Goal: Information Seeking & Learning: Learn about a topic

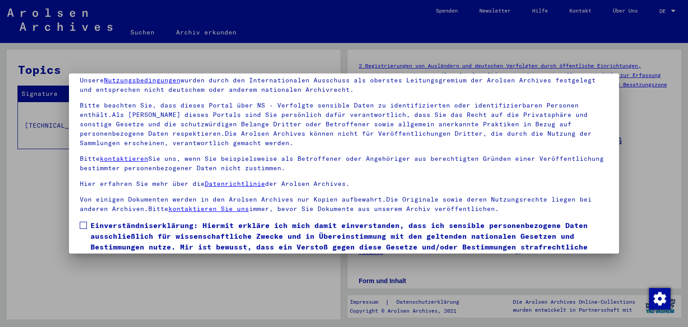
scroll to position [77, 0]
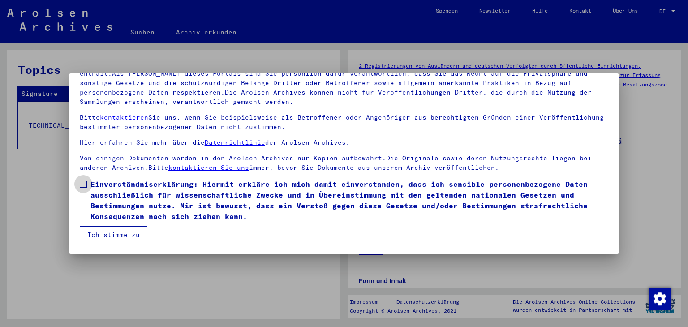
click at [83, 180] on span at bounding box center [83, 183] width 7 height 7
drag, startPoint x: 113, startPoint y: 233, endPoint x: 116, endPoint y: 236, distance: 4.8
click at [112, 233] on button "Ich stimme zu" at bounding box center [114, 234] width 68 height 17
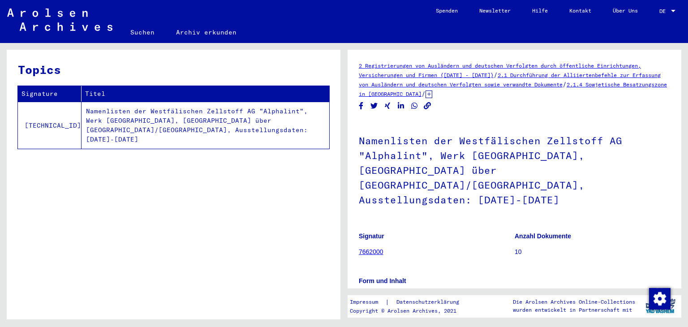
click at [364, 248] on link "7662000" at bounding box center [371, 251] width 25 height 7
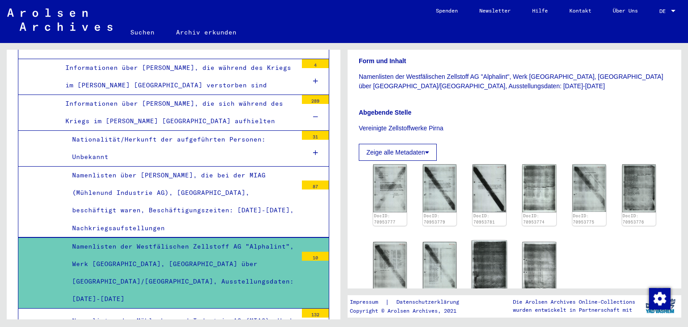
scroll to position [269, 0]
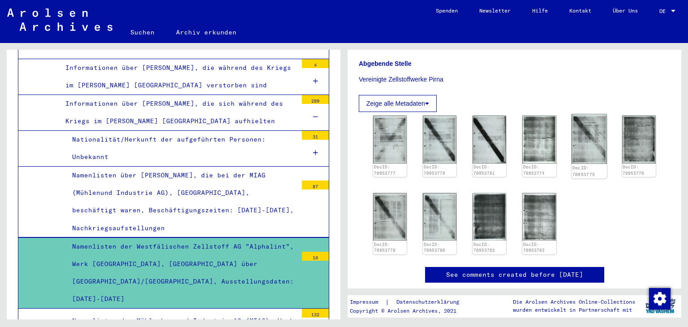
click at [586, 132] on img at bounding box center [588, 139] width 35 height 50
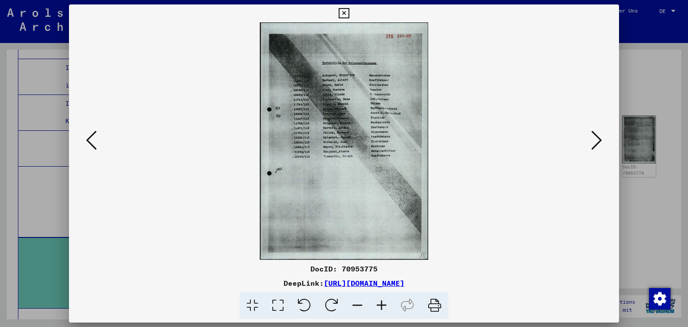
click at [596, 142] on icon at bounding box center [596, 139] width 11 height 21
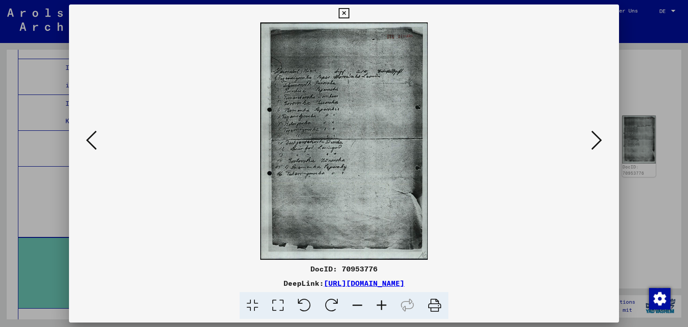
click at [596, 142] on icon at bounding box center [596, 139] width 11 height 21
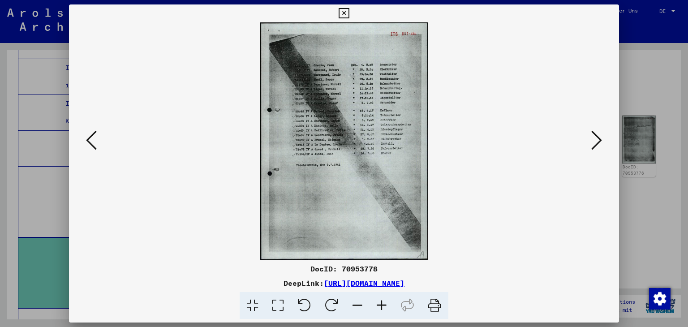
click at [596, 142] on icon at bounding box center [596, 139] width 11 height 21
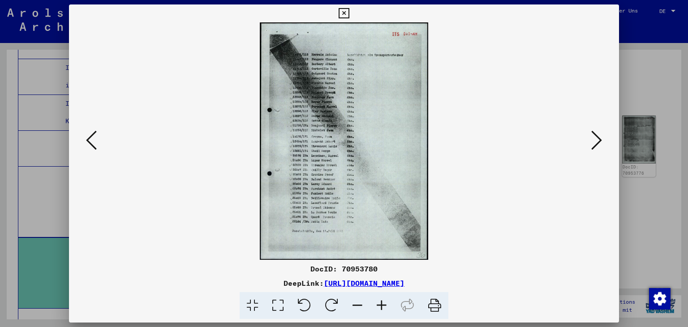
click at [596, 142] on icon at bounding box center [596, 139] width 11 height 21
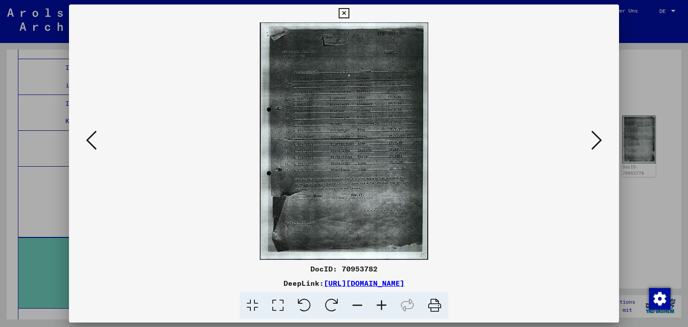
click at [596, 142] on icon at bounding box center [596, 139] width 11 height 21
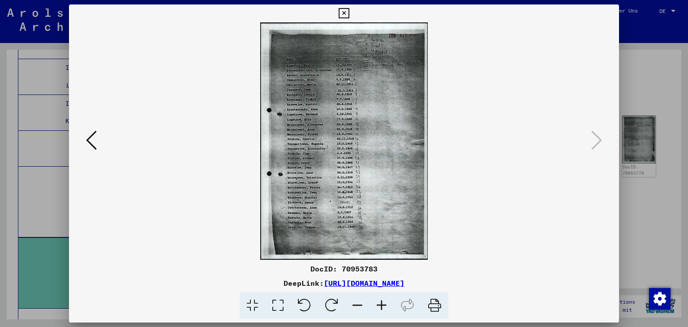
click at [91, 141] on icon at bounding box center [91, 139] width 11 height 21
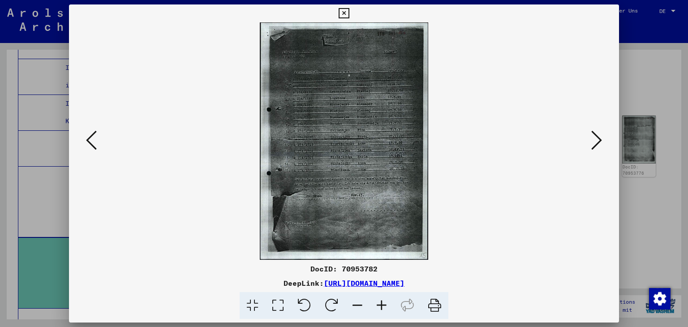
click at [91, 141] on icon at bounding box center [91, 139] width 11 height 21
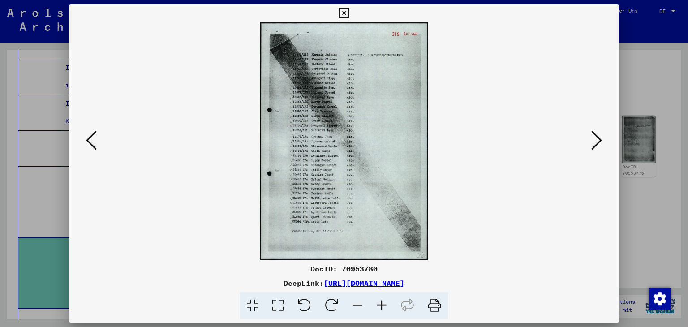
click at [91, 141] on icon at bounding box center [91, 139] width 11 height 21
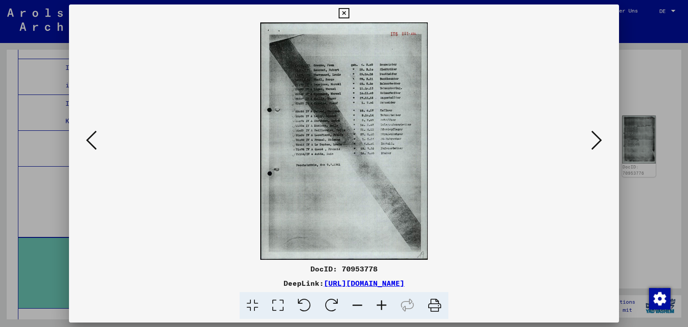
click at [91, 141] on icon at bounding box center [91, 139] width 11 height 21
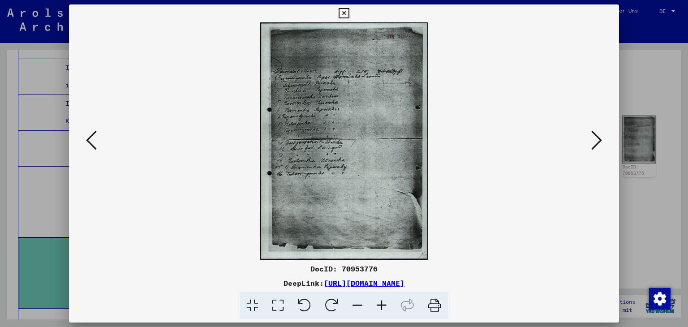
click at [91, 141] on icon at bounding box center [91, 139] width 11 height 21
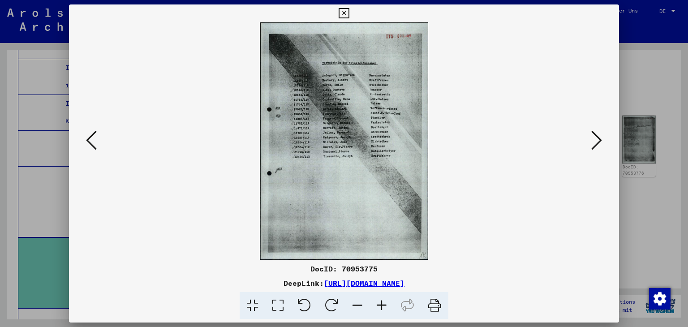
click at [91, 141] on icon at bounding box center [91, 139] width 11 height 21
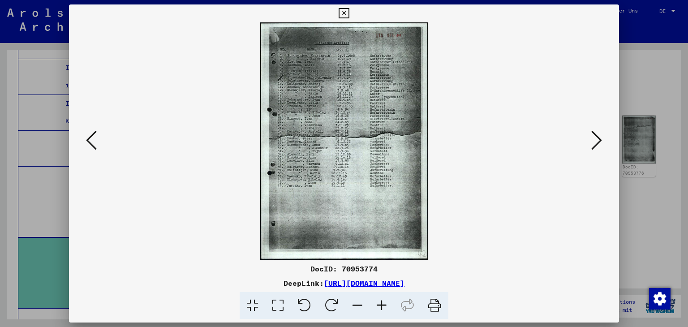
click at [91, 141] on icon at bounding box center [91, 139] width 11 height 21
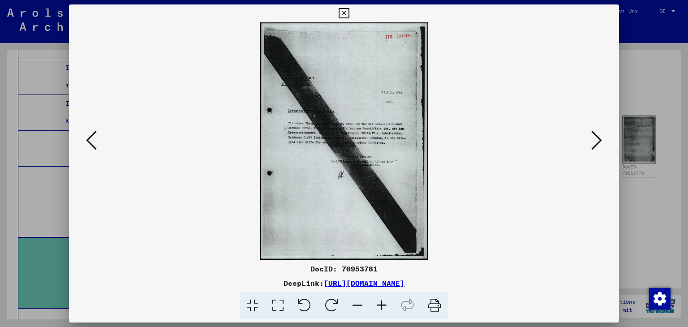
click at [91, 140] on icon at bounding box center [91, 139] width 11 height 21
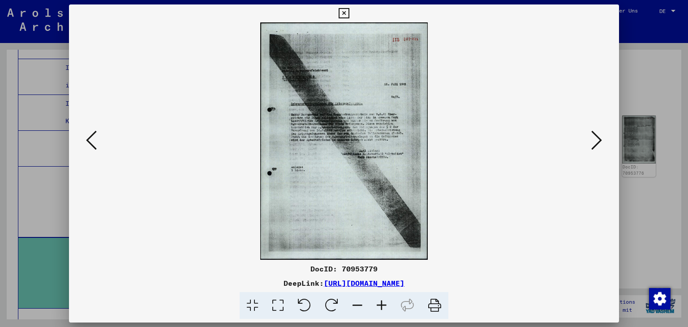
click at [91, 140] on icon at bounding box center [91, 139] width 11 height 21
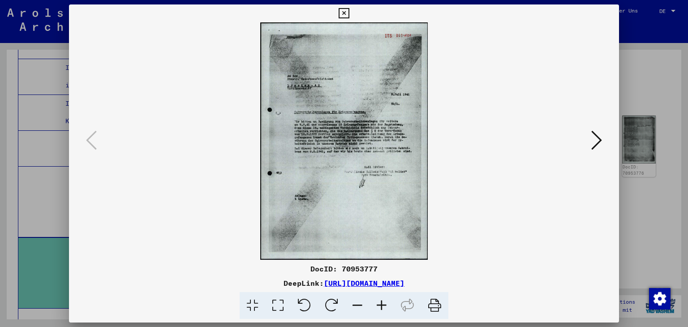
click at [600, 139] on icon at bounding box center [596, 139] width 11 height 21
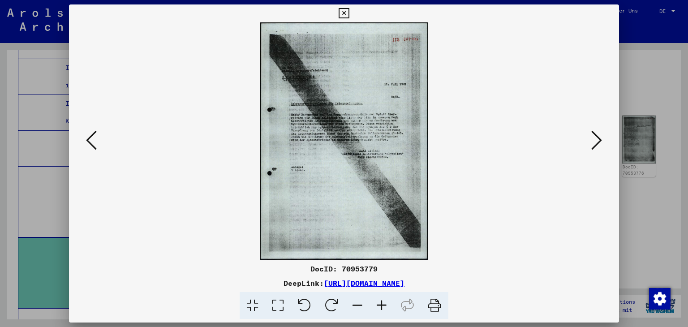
click at [599, 138] on icon at bounding box center [596, 139] width 11 height 21
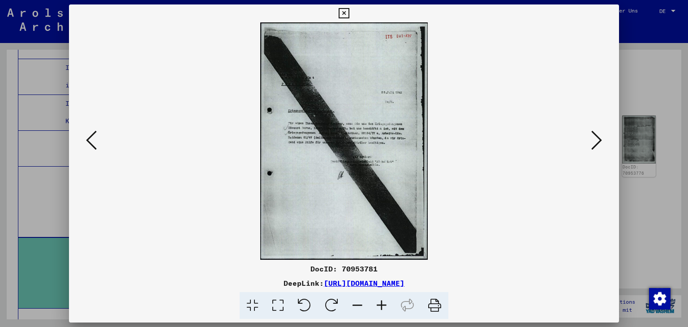
click at [599, 137] on icon at bounding box center [596, 139] width 11 height 21
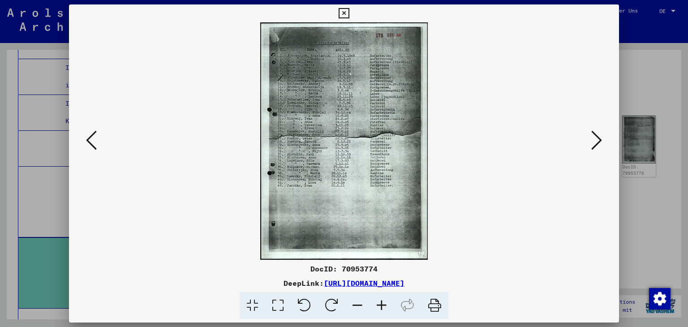
click at [600, 137] on icon at bounding box center [596, 139] width 11 height 21
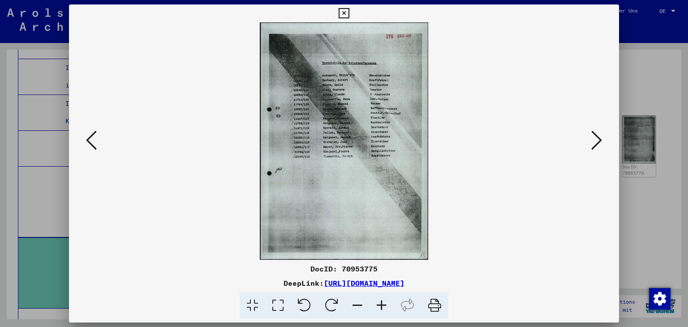
click at [600, 136] on icon at bounding box center [596, 139] width 11 height 21
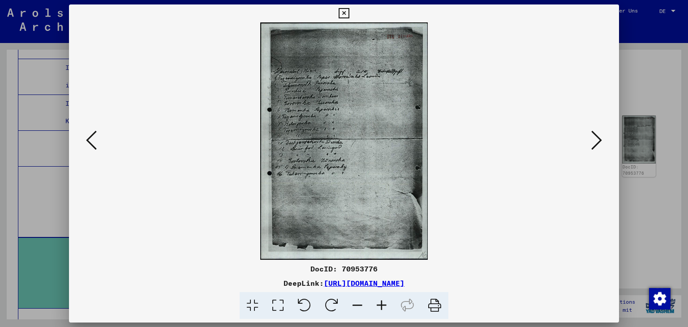
click at [600, 135] on icon at bounding box center [596, 139] width 11 height 21
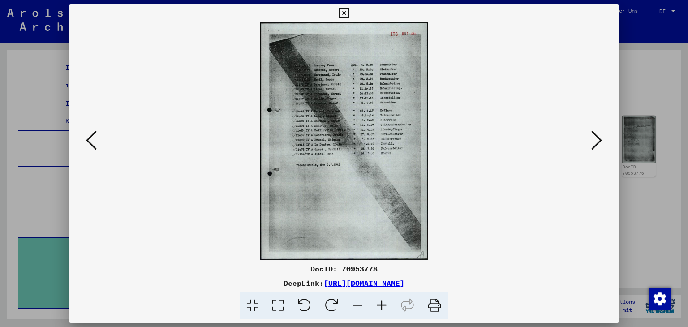
click at [598, 139] on icon at bounding box center [596, 139] width 11 height 21
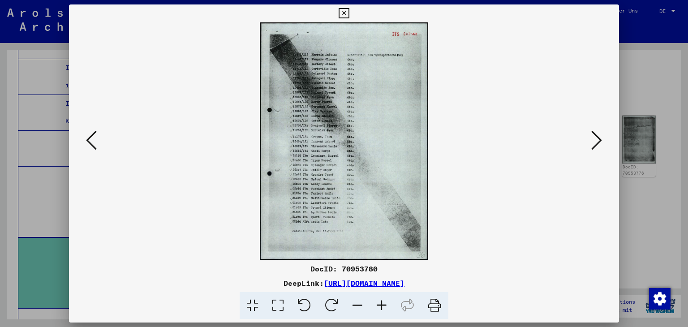
click at [596, 139] on icon at bounding box center [596, 139] width 11 height 21
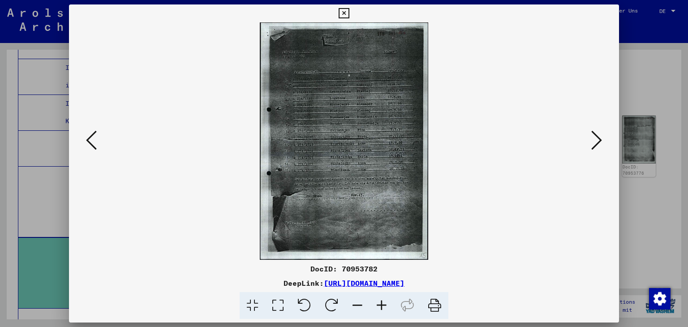
click at [596, 139] on icon at bounding box center [596, 139] width 11 height 21
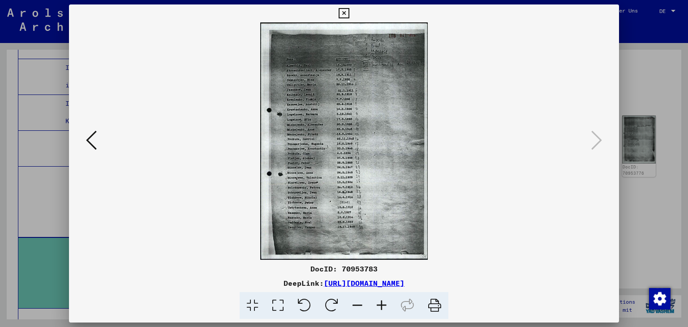
click at [341, 11] on icon at bounding box center [344, 13] width 10 height 11
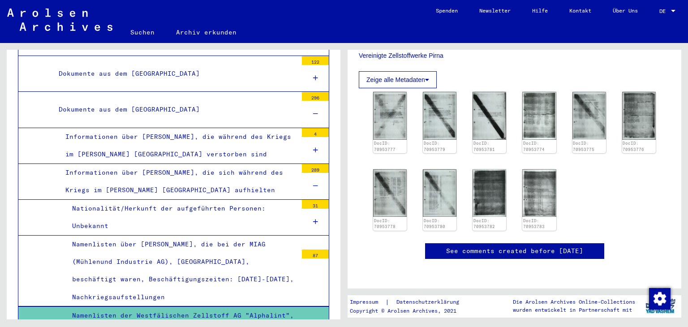
scroll to position [2093, 0]
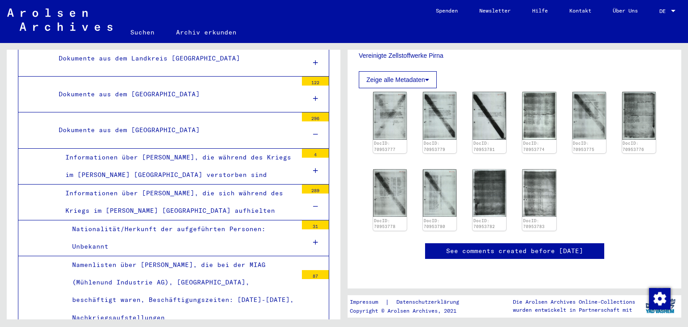
click at [181, 184] on div "Informationen über [PERSON_NAME], die sich während des Kriegs im [PERSON_NAME] …" at bounding box center [178, 201] width 239 height 35
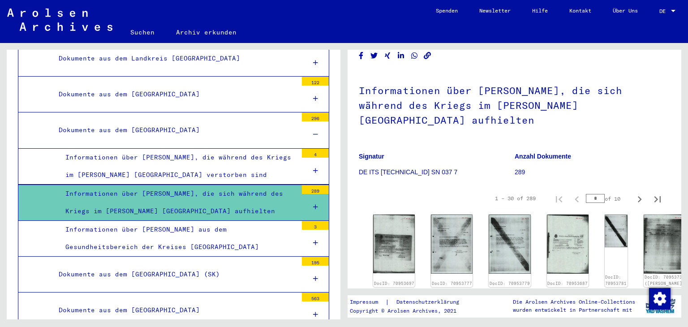
scroll to position [45, 0]
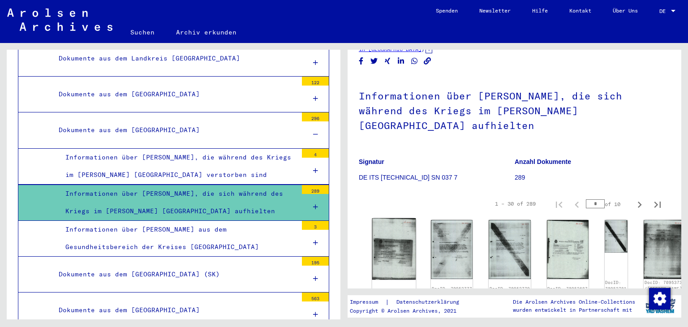
click at [393, 231] on img at bounding box center [394, 248] width 44 height 61
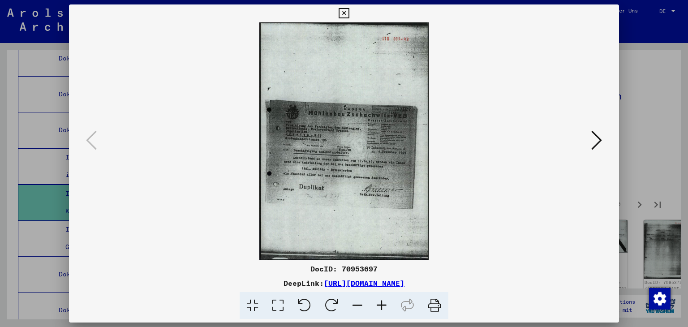
click at [600, 138] on icon at bounding box center [596, 139] width 11 height 21
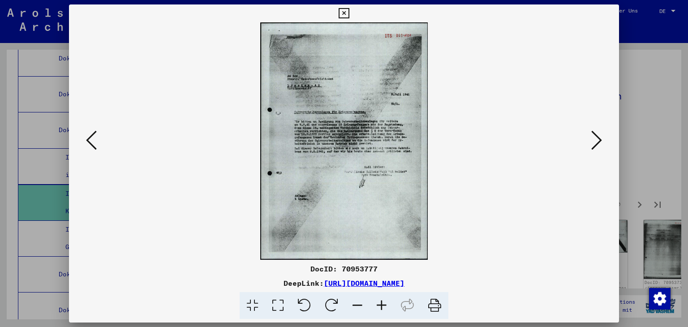
click at [600, 138] on icon at bounding box center [596, 139] width 11 height 21
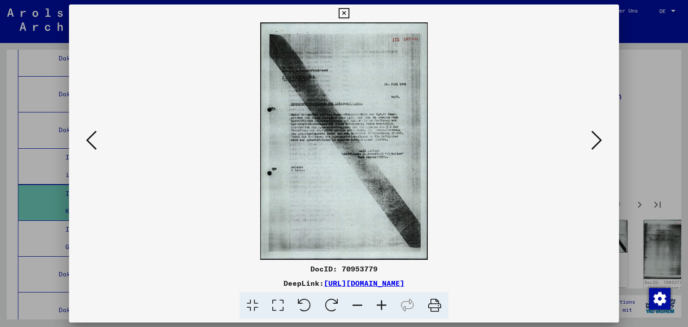
click at [600, 138] on icon at bounding box center [596, 139] width 11 height 21
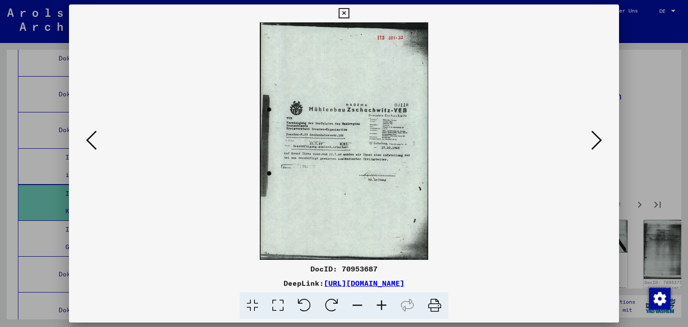
click at [600, 138] on icon at bounding box center [596, 139] width 11 height 21
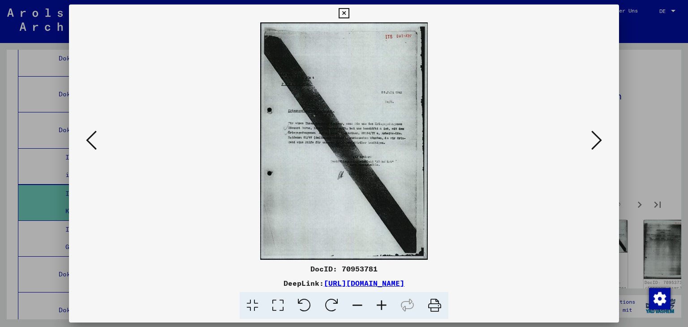
click at [600, 138] on icon at bounding box center [596, 139] width 11 height 21
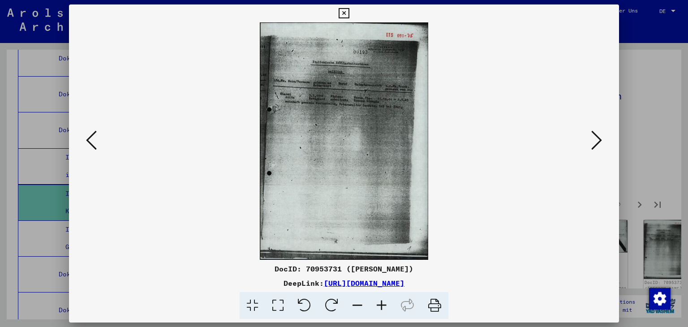
click at [600, 138] on icon at bounding box center [596, 139] width 11 height 21
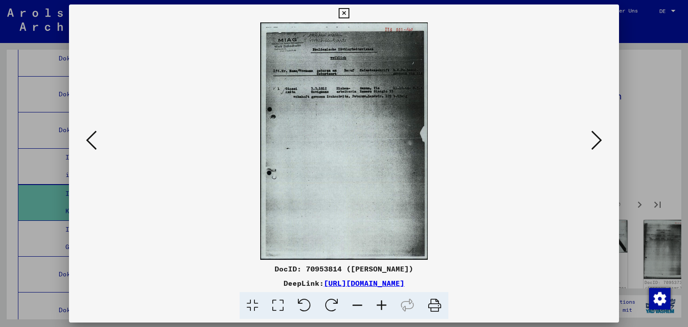
click at [600, 138] on icon at bounding box center [596, 139] width 11 height 21
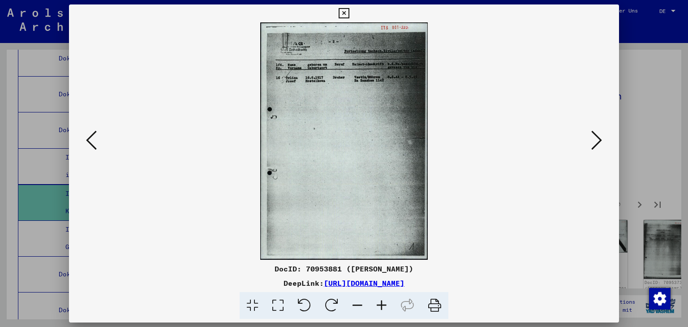
click at [600, 138] on icon at bounding box center [596, 139] width 11 height 21
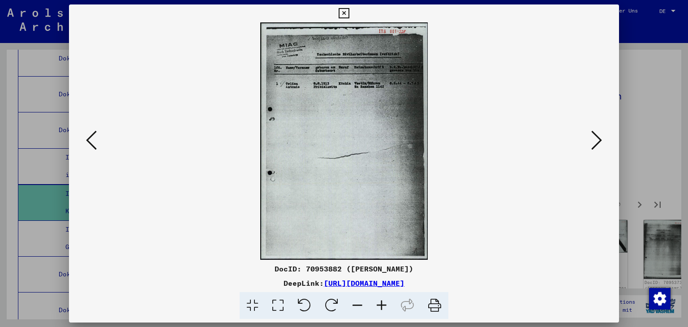
click at [600, 138] on icon at bounding box center [596, 139] width 11 height 21
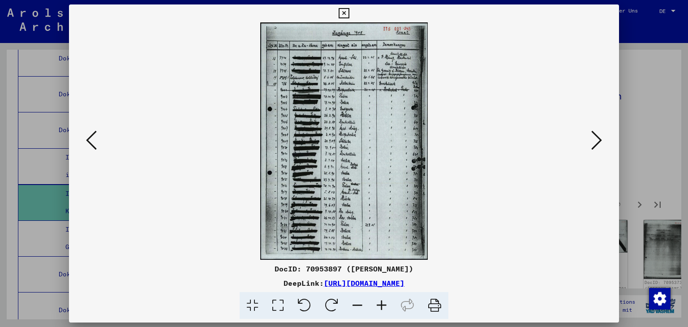
click at [600, 138] on icon at bounding box center [596, 139] width 11 height 21
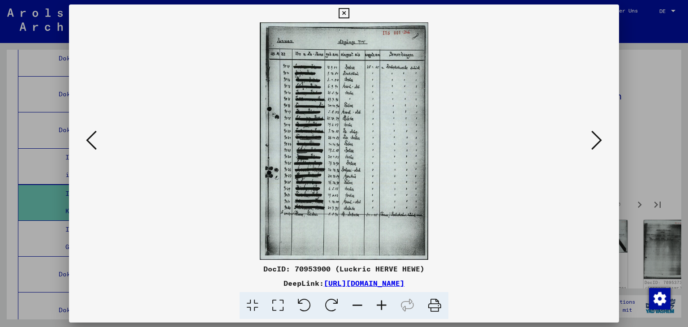
click at [600, 138] on icon at bounding box center [596, 139] width 11 height 21
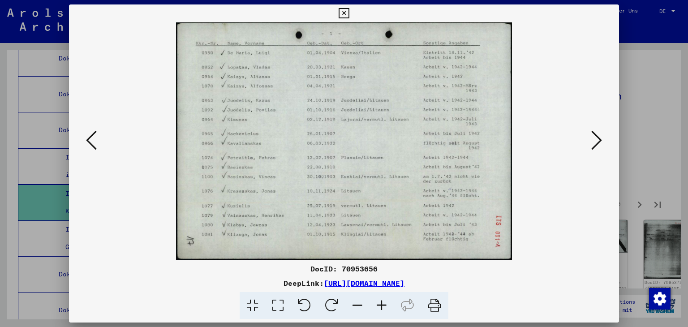
click at [600, 138] on icon at bounding box center [596, 139] width 11 height 21
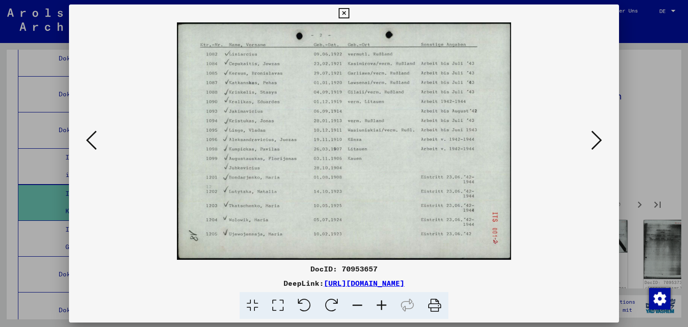
click at [600, 138] on icon at bounding box center [596, 139] width 11 height 21
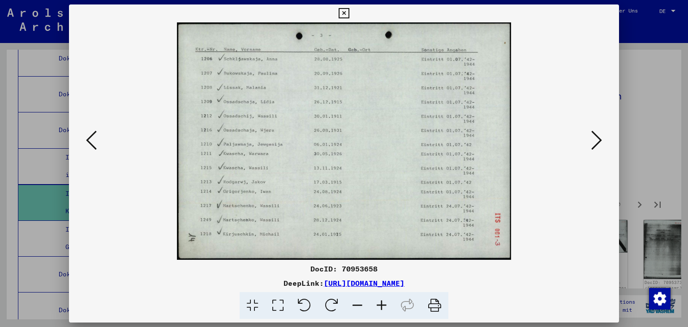
click at [600, 138] on icon at bounding box center [596, 139] width 11 height 21
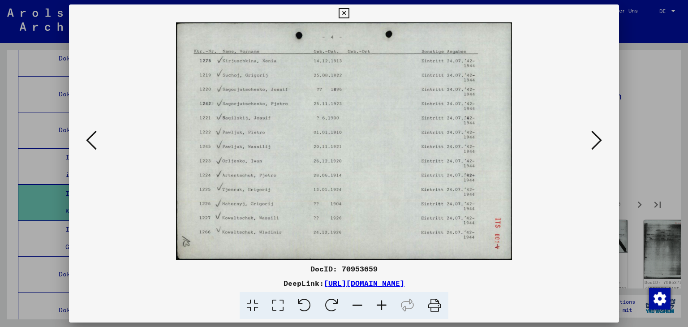
click at [600, 138] on icon at bounding box center [596, 139] width 11 height 21
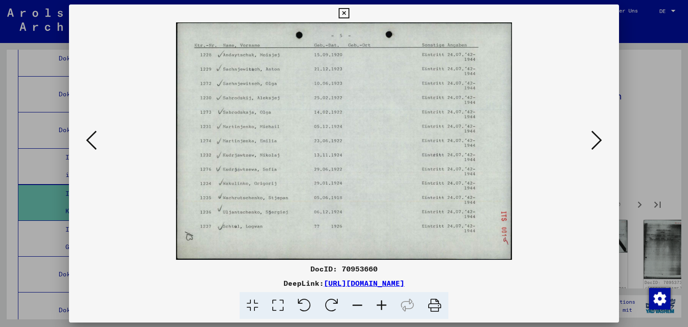
click at [600, 138] on icon at bounding box center [596, 139] width 11 height 21
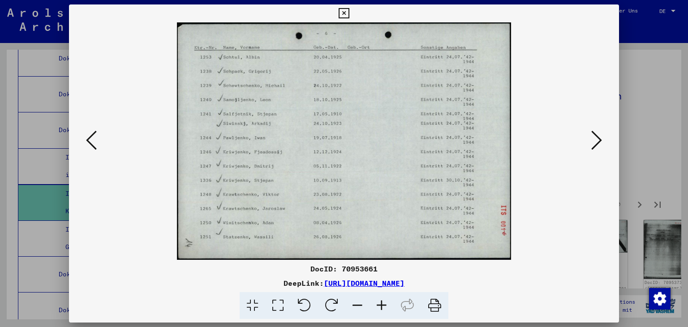
click at [600, 138] on icon at bounding box center [596, 139] width 11 height 21
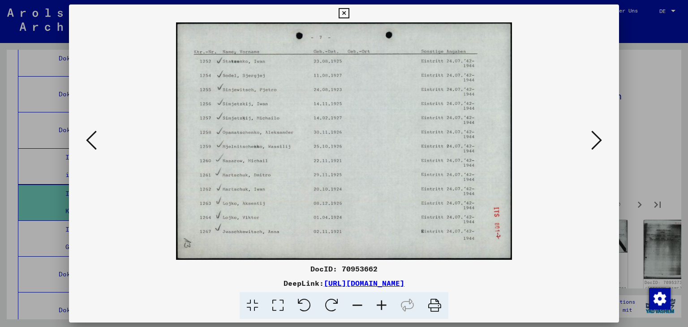
click at [600, 138] on icon at bounding box center [596, 139] width 11 height 21
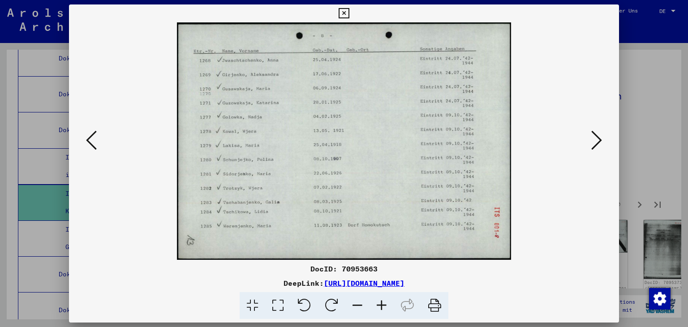
click at [600, 138] on icon at bounding box center [596, 139] width 11 height 21
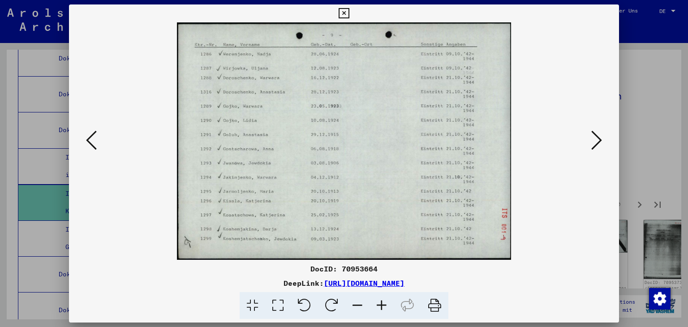
click at [600, 138] on icon at bounding box center [596, 139] width 11 height 21
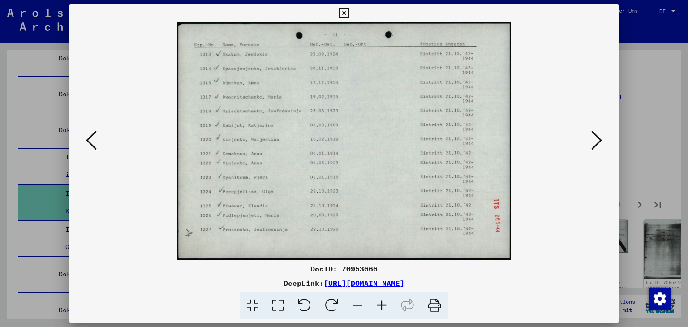
click at [600, 138] on icon at bounding box center [596, 139] width 11 height 21
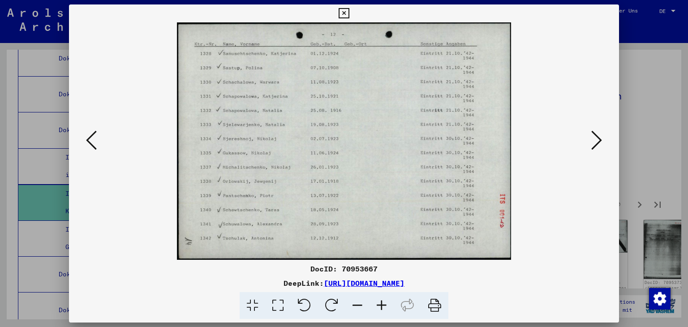
click at [600, 138] on icon at bounding box center [596, 139] width 11 height 21
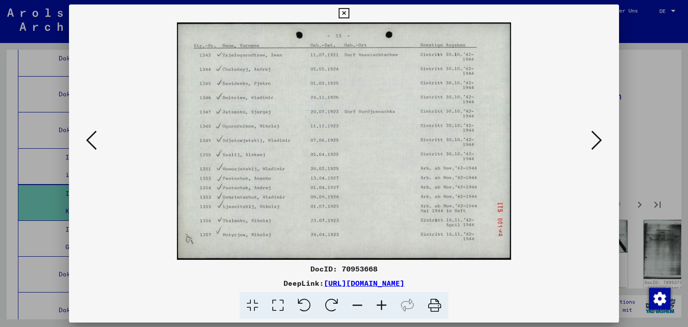
click at [600, 138] on icon at bounding box center [596, 139] width 11 height 21
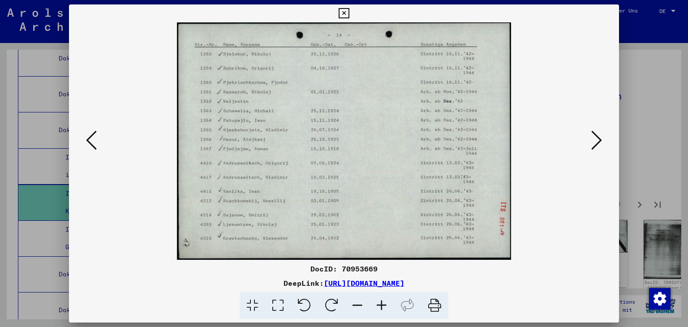
click at [600, 138] on icon at bounding box center [596, 139] width 11 height 21
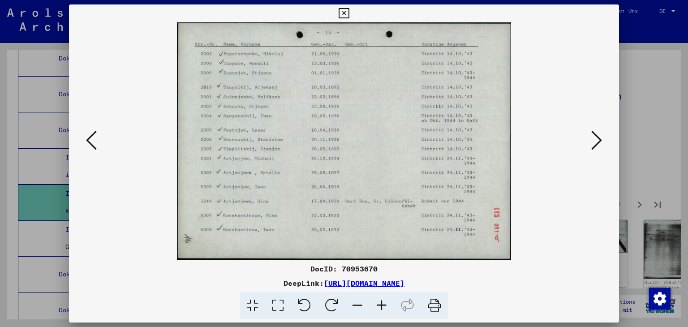
click at [600, 138] on icon at bounding box center [596, 139] width 11 height 21
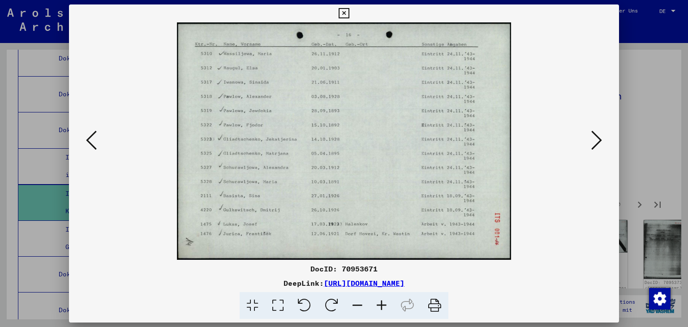
click at [600, 138] on icon at bounding box center [596, 139] width 11 height 21
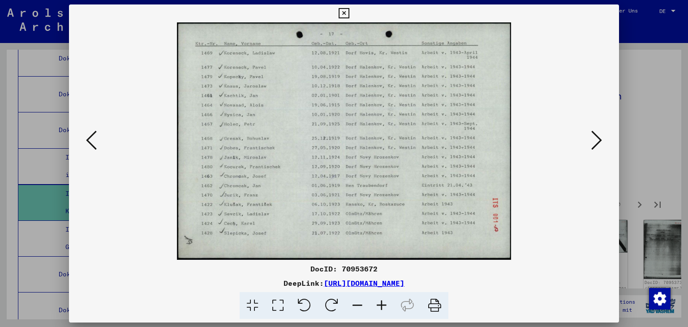
click at [600, 138] on icon at bounding box center [596, 139] width 11 height 21
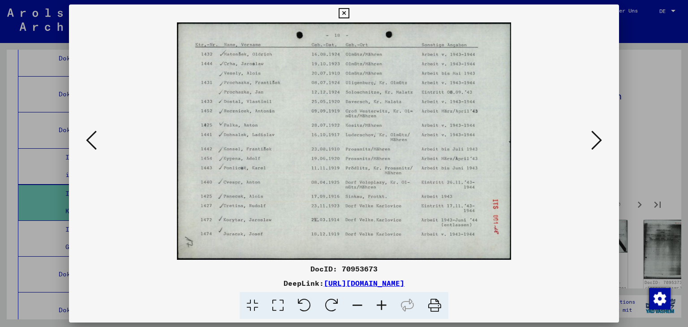
click at [600, 138] on icon at bounding box center [596, 139] width 11 height 21
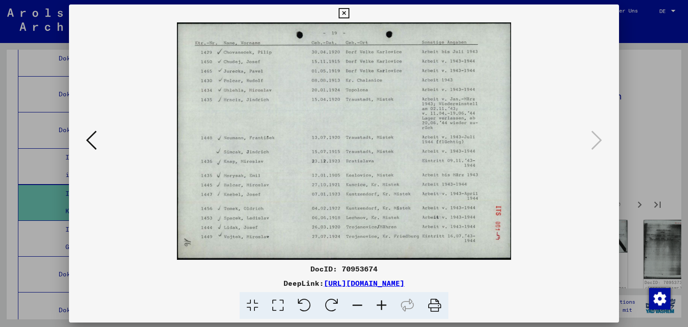
click at [343, 12] on icon at bounding box center [344, 13] width 10 height 11
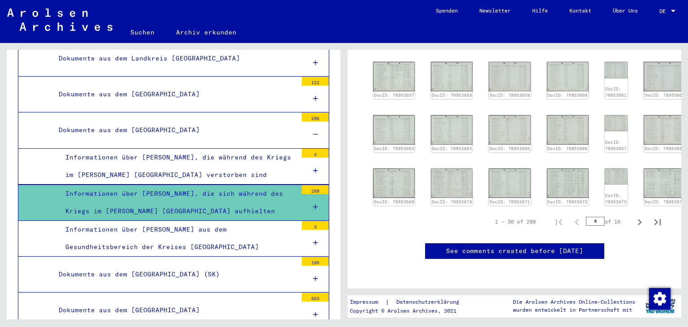
scroll to position [448, 0]
click at [634, 216] on icon "Next page" at bounding box center [639, 222] width 13 height 13
type input "*"
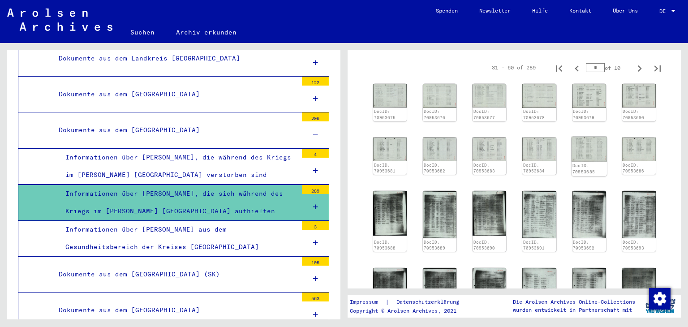
scroll to position [179, 0]
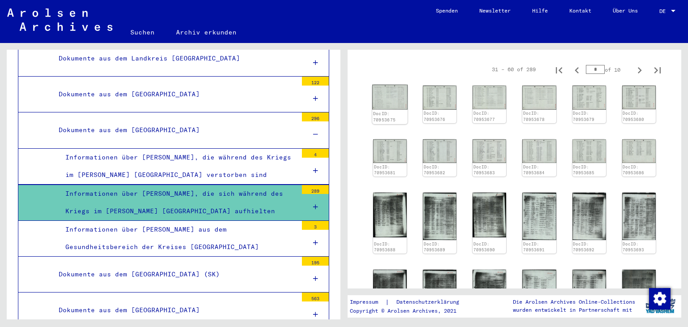
click at [395, 92] on img at bounding box center [389, 97] width 35 height 25
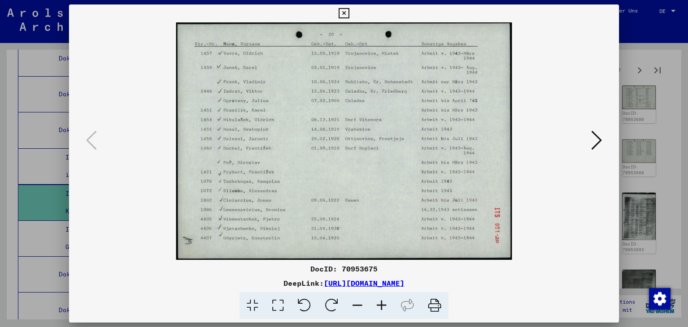
click at [598, 140] on icon at bounding box center [596, 139] width 11 height 21
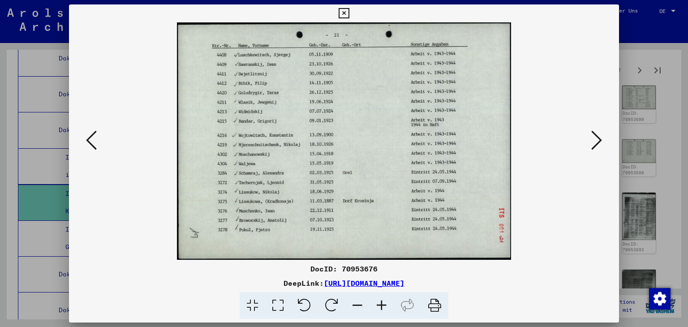
click at [598, 139] on icon at bounding box center [596, 139] width 11 height 21
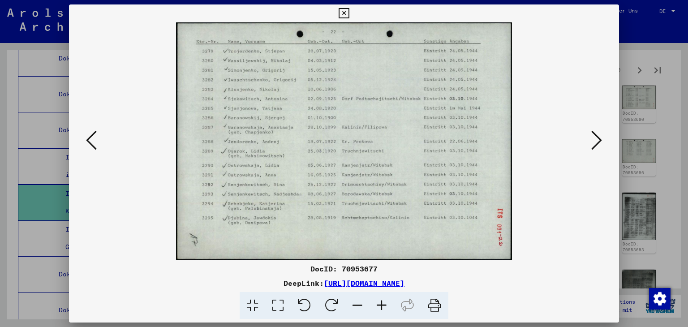
click at [597, 139] on icon at bounding box center [596, 139] width 11 height 21
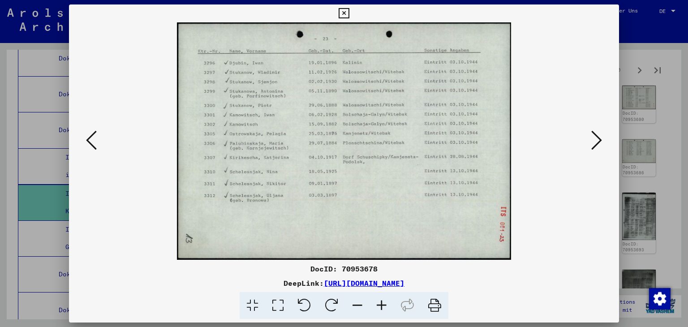
click at [597, 139] on icon at bounding box center [596, 139] width 11 height 21
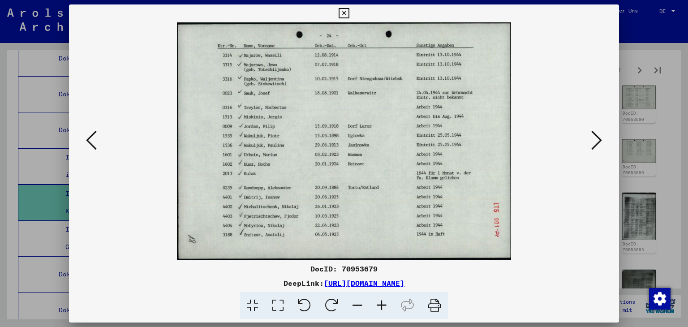
click at [597, 139] on icon at bounding box center [596, 139] width 11 height 21
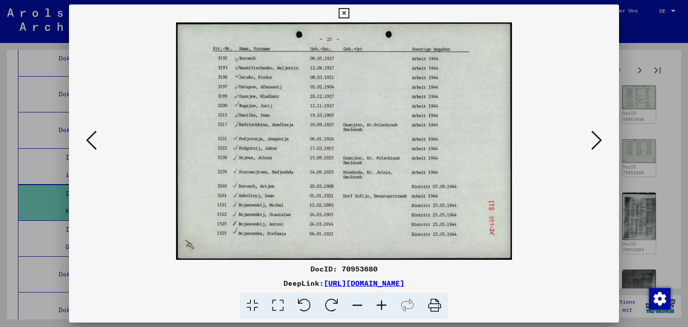
click at [597, 139] on icon at bounding box center [596, 139] width 11 height 21
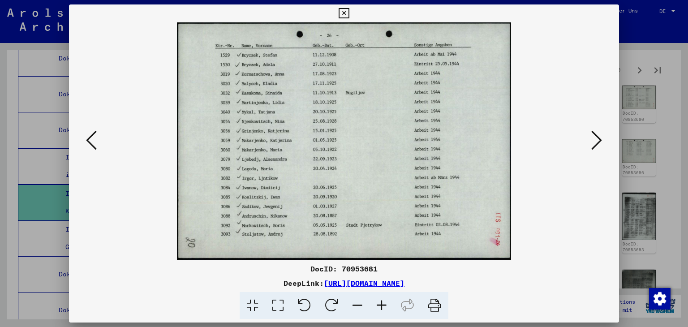
click at [597, 138] on icon at bounding box center [596, 139] width 11 height 21
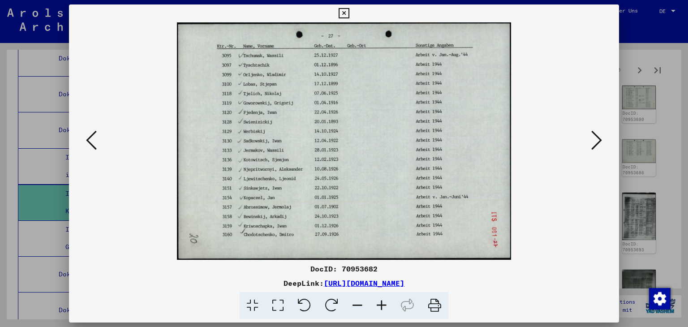
click at [597, 138] on icon at bounding box center [596, 139] width 11 height 21
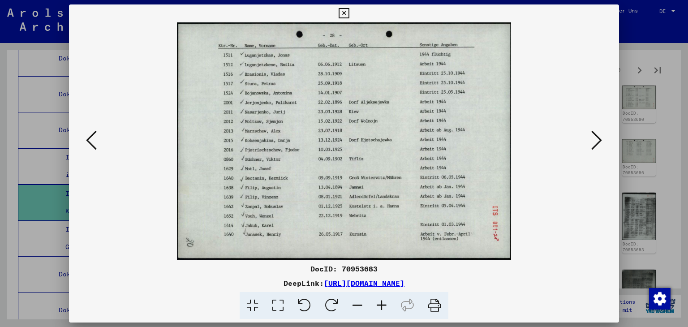
click at [597, 138] on icon at bounding box center [596, 139] width 11 height 21
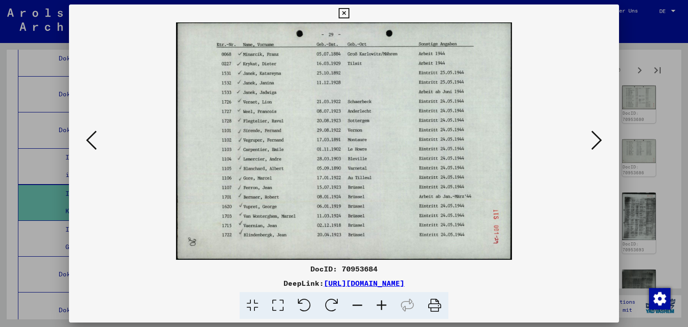
click at [597, 138] on icon at bounding box center [596, 139] width 11 height 21
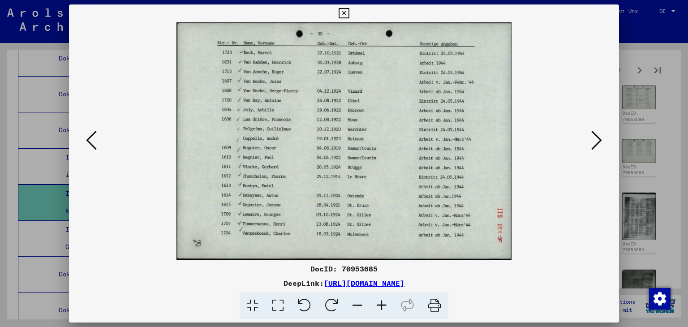
click at [597, 138] on icon at bounding box center [596, 139] width 11 height 21
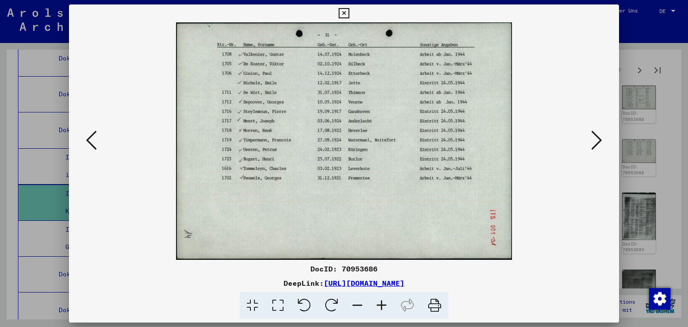
click at [596, 138] on icon at bounding box center [596, 139] width 11 height 21
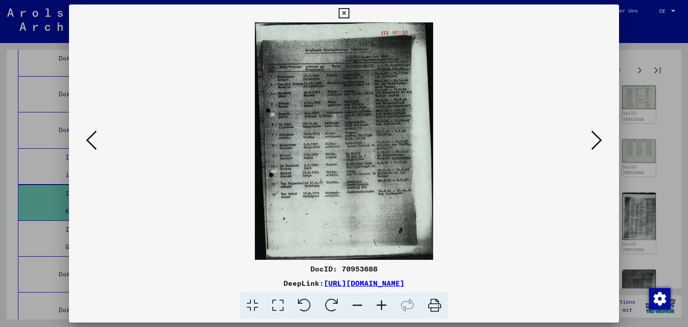
click at [596, 138] on icon at bounding box center [596, 139] width 11 height 21
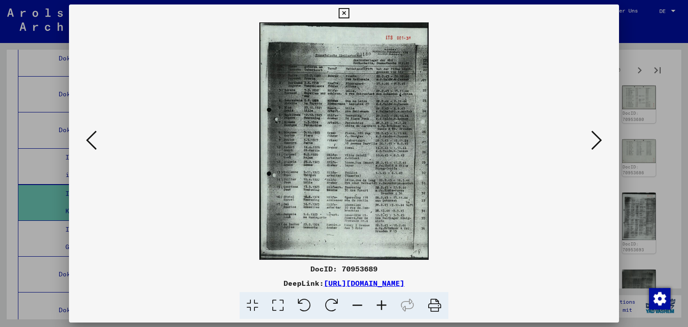
click at [596, 138] on icon at bounding box center [596, 139] width 11 height 21
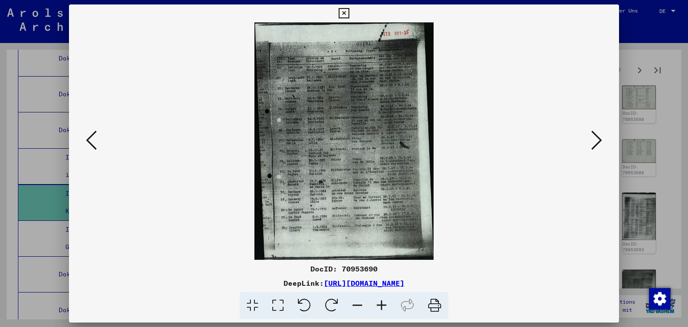
click at [596, 138] on icon at bounding box center [596, 139] width 11 height 21
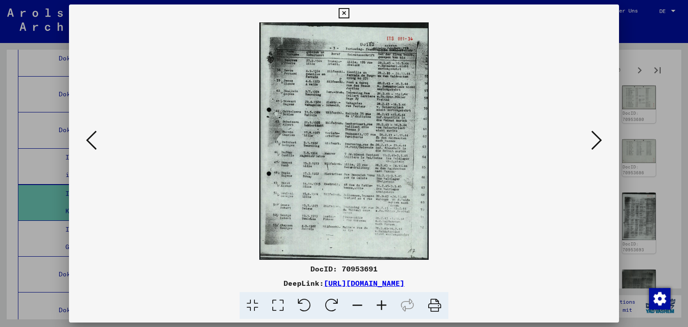
click at [596, 138] on icon at bounding box center [596, 139] width 11 height 21
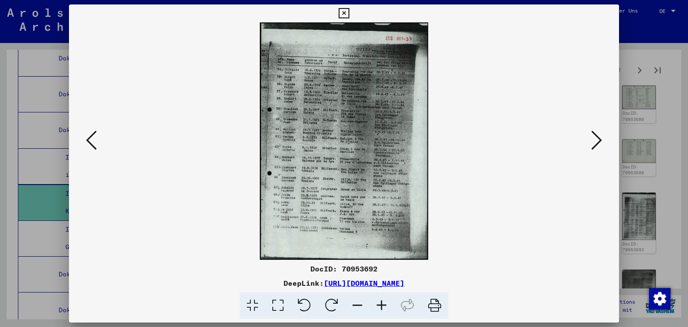
click at [596, 138] on icon at bounding box center [596, 139] width 11 height 21
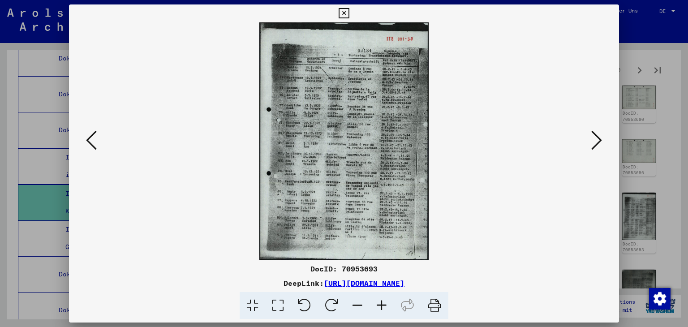
click at [596, 138] on icon at bounding box center [596, 139] width 11 height 21
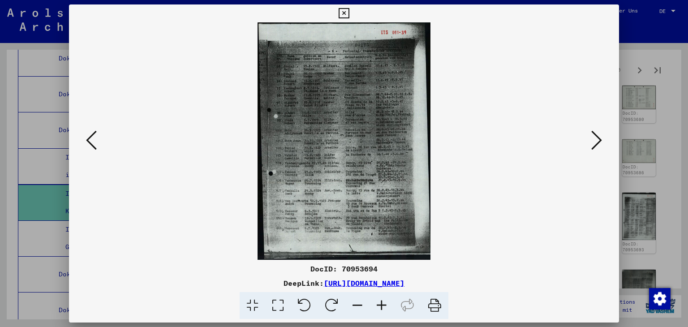
click at [596, 138] on icon at bounding box center [596, 139] width 11 height 21
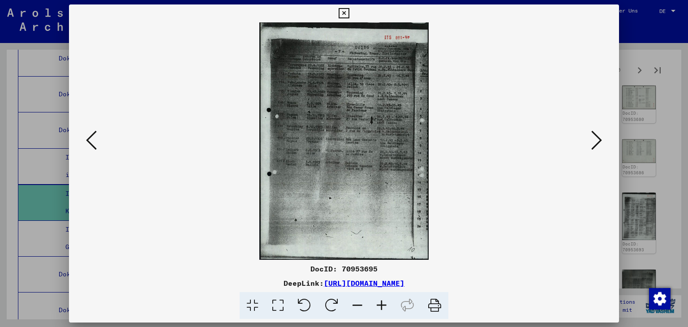
click at [596, 138] on icon at bounding box center [596, 139] width 11 height 21
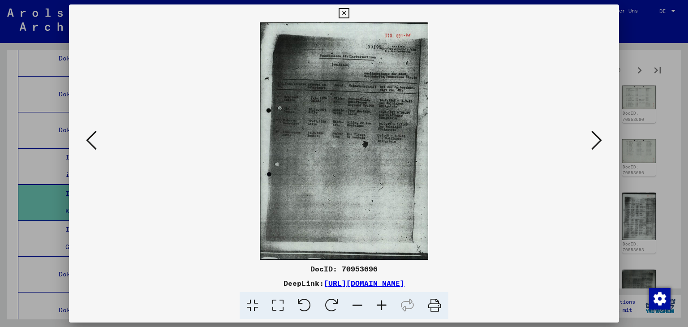
click at [596, 138] on icon at bounding box center [596, 139] width 11 height 21
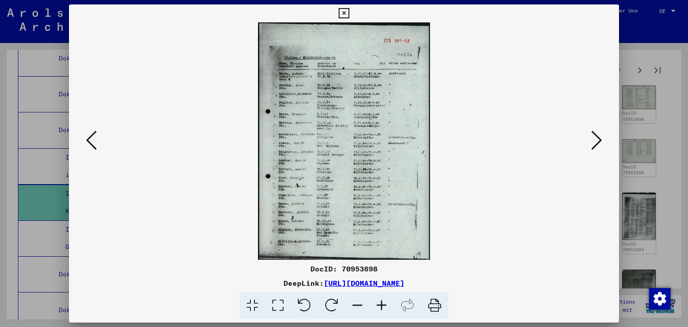
click at [596, 138] on icon at bounding box center [596, 139] width 11 height 21
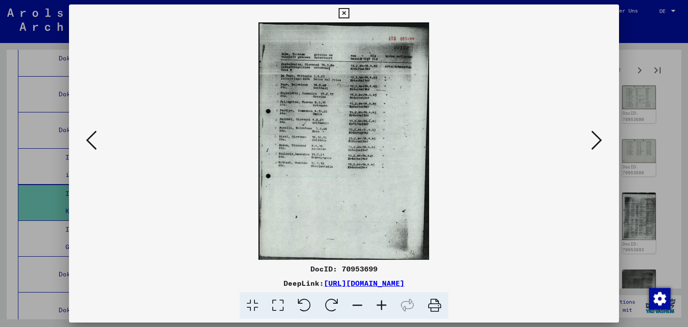
click at [596, 138] on icon at bounding box center [596, 139] width 11 height 21
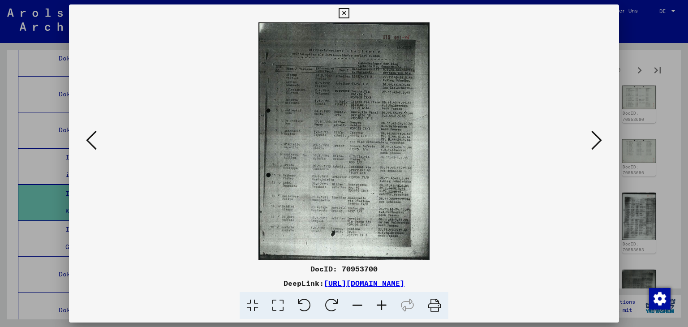
click at [596, 138] on icon at bounding box center [596, 139] width 11 height 21
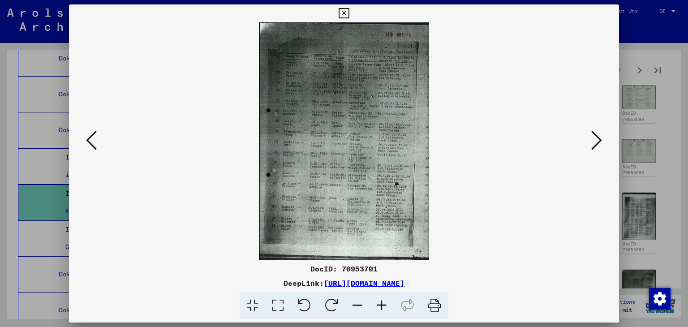
click at [596, 139] on icon at bounding box center [596, 139] width 11 height 21
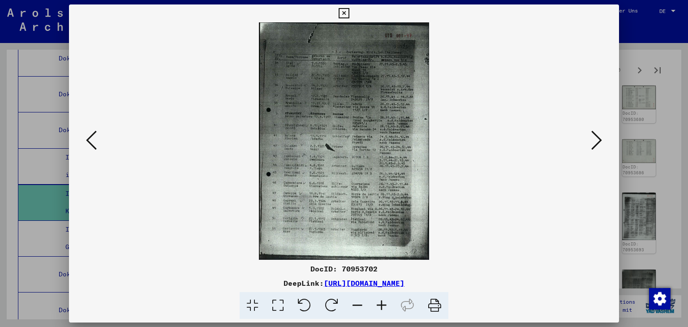
click at [596, 139] on icon at bounding box center [596, 139] width 11 height 21
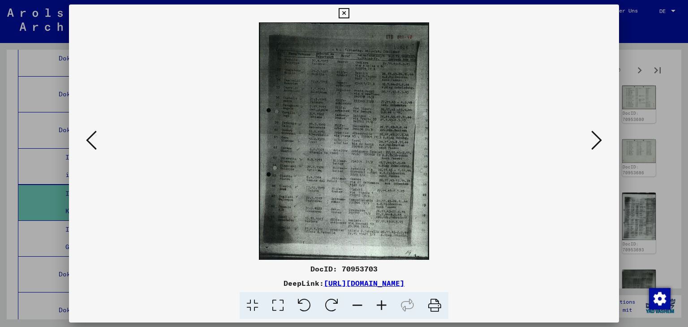
click at [596, 139] on icon at bounding box center [596, 139] width 11 height 21
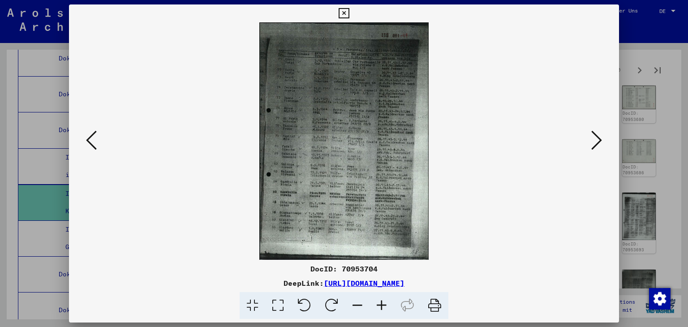
click at [596, 139] on icon at bounding box center [596, 139] width 11 height 21
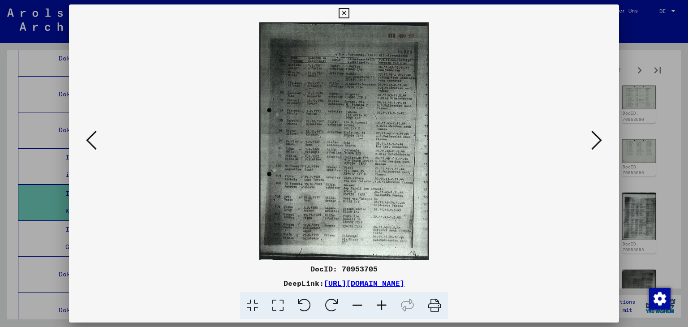
click at [596, 139] on icon at bounding box center [596, 139] width 11 height 21
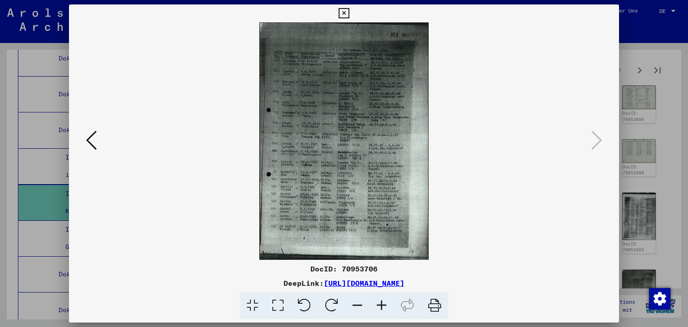
click at [90, 137] on icon at bounding box center [91, 139] width 11 height 21
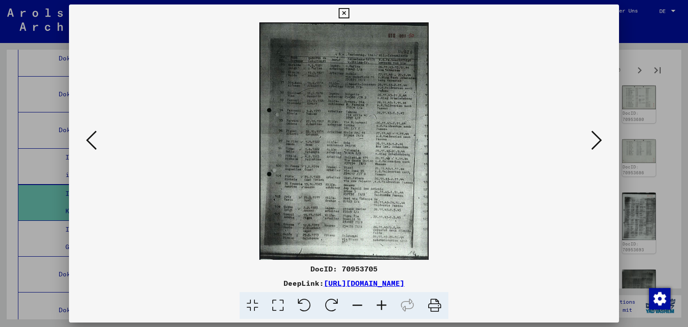
click at [90, 135] on icon at bounding box center [91, 139] width 11 height 21
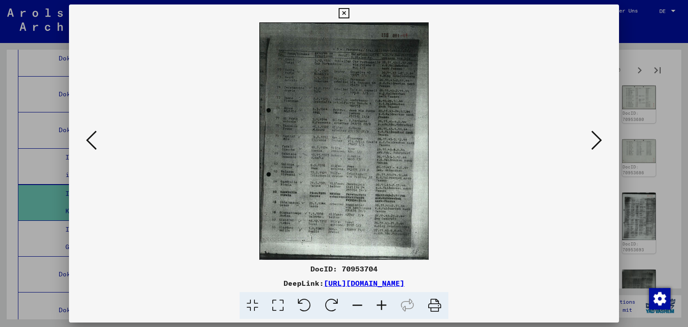
click at [90, 135] on icon at bounding box center [91, 139] width 11 height 21
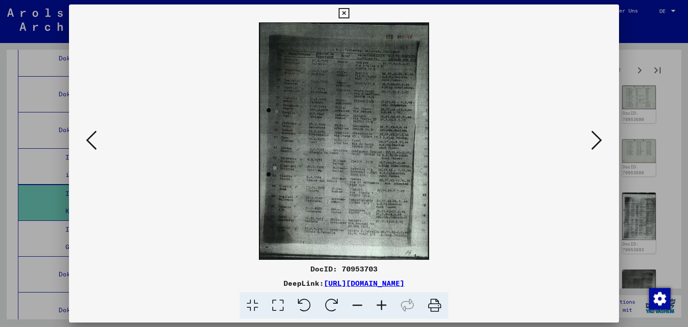
click at [88, 133] on icon at bounding box center [91, 139] width 11 height 21
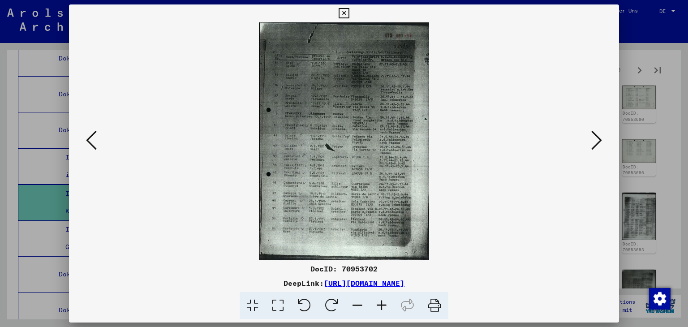
click at [87, 131] on icon at bounding box center [91, 139] width 11 height 21
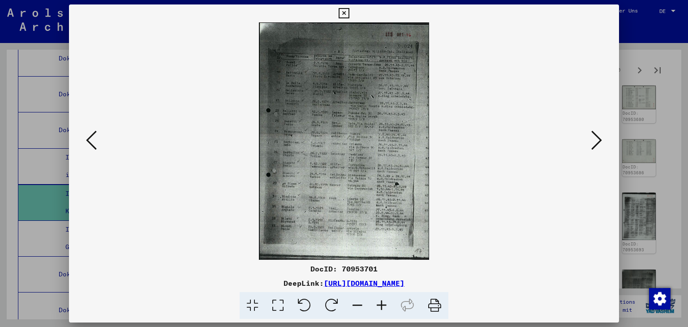
click at [87, 131] on icon at bounding box center [91, 139] width 11 height 21
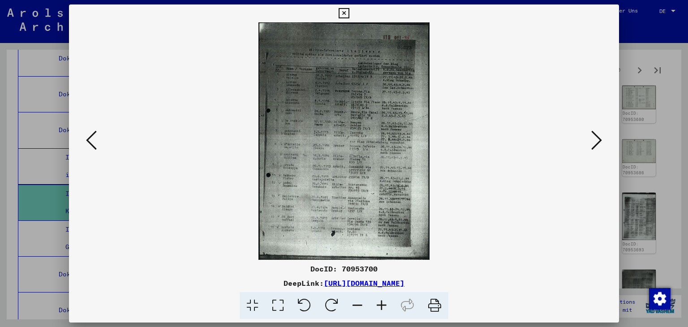
click at [87, 131] on icon at bounding box center [91, 139] width 11 height 21
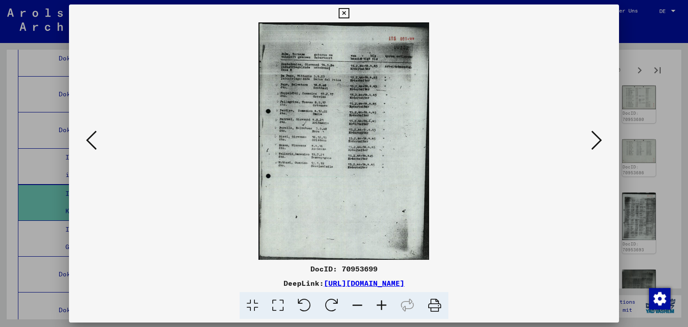
click at [86, 131] on icon at bounding box center [91, 139] width 11 height 21
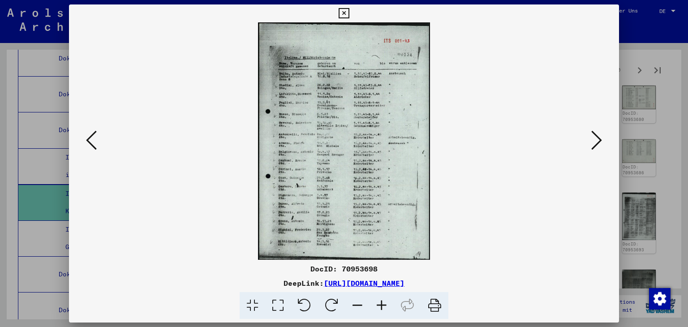
click at [86, 130] on icon at bounding box center [91, 139] width 11 height 21
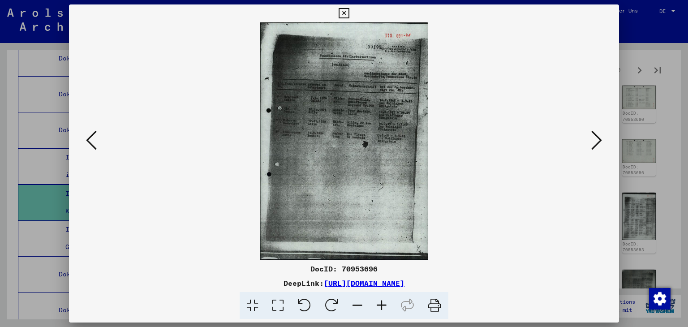
click at [84, 128] on div at bounding box center [344, 140] width 550 height 237
click at [599, 140] on icon at bounding box center [596, 139] width 11 height 21
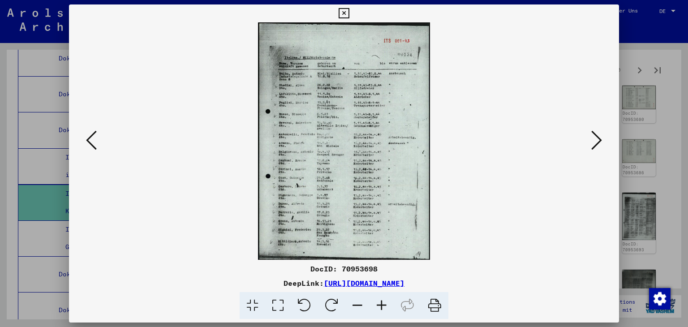
click at [599, 140] on icon at bounding box center [596, 139] width 11 height 21
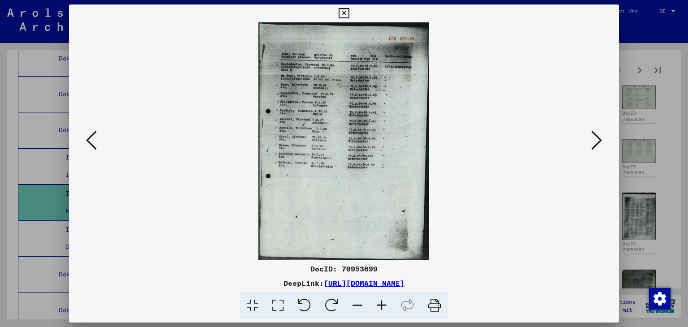
click at [599, 140] on icon at bounding box center [596, 139] width 11 height 21
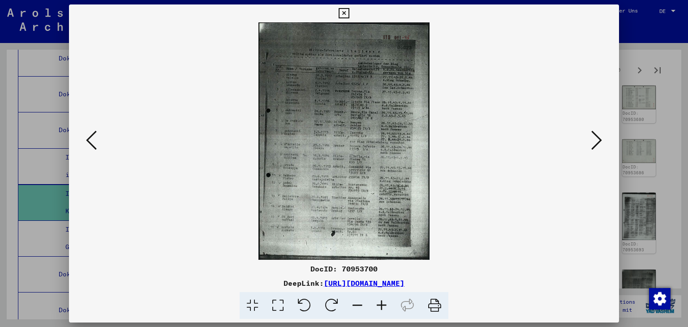
click at [599, 140] on icon at bounding box center [596, 139] width 11 height 21
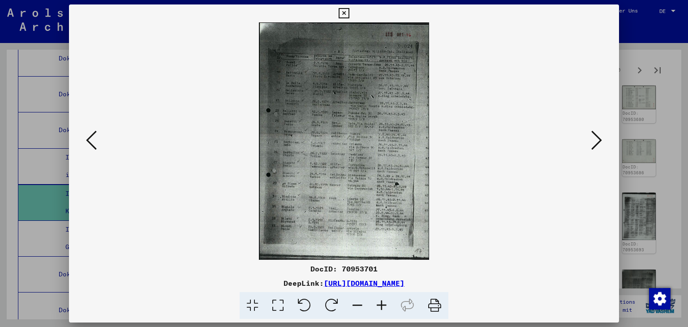
click at [88, 144] on icon at bounding box center [91, 139] width 11 height 21
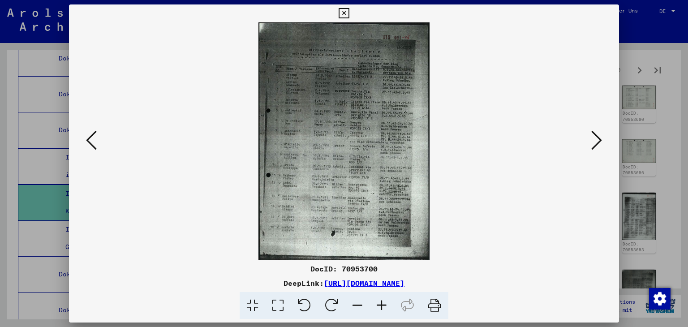
click at [86, 144] on icon at bounding box center [91, 139] width 11 height 21
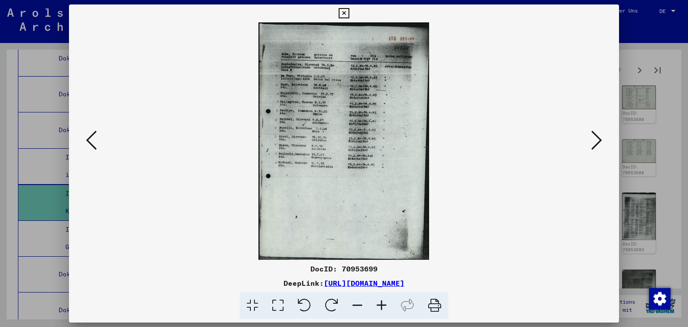
click at [86, 144] on icon at bounding box center [91, 139] width 11 height 21
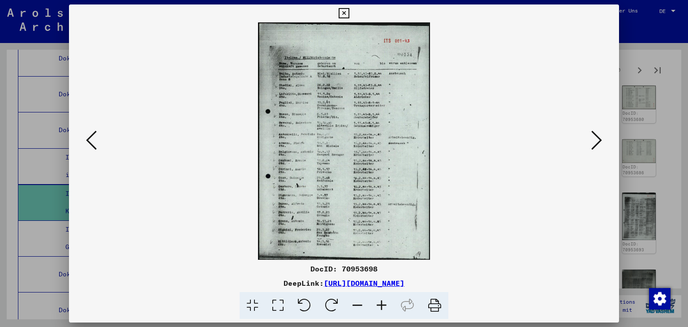
click at [86, 144] on icon at bounding box center [91, 139] width 11 height 21
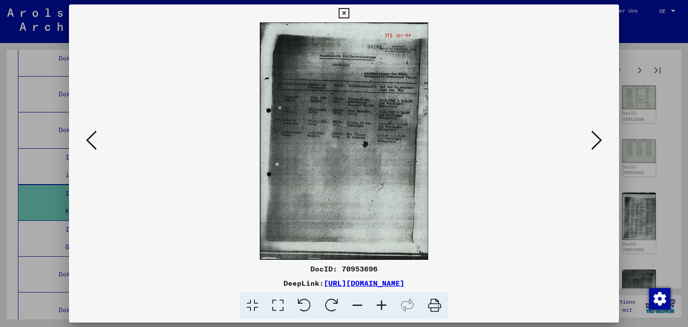
click at [86, 144] on icon at bounding box center [91, 139] width 11 height 21
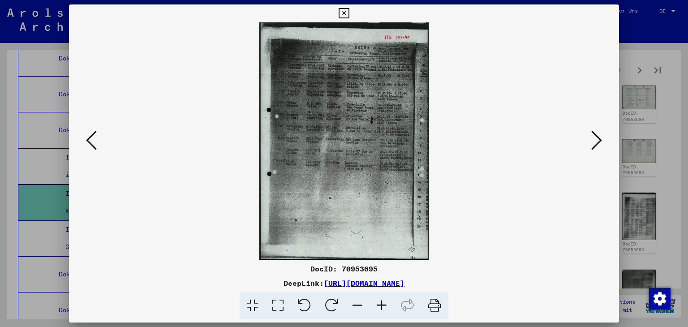
click at [677, 208] on div at bounding box center [344, 163] width 688 height 327
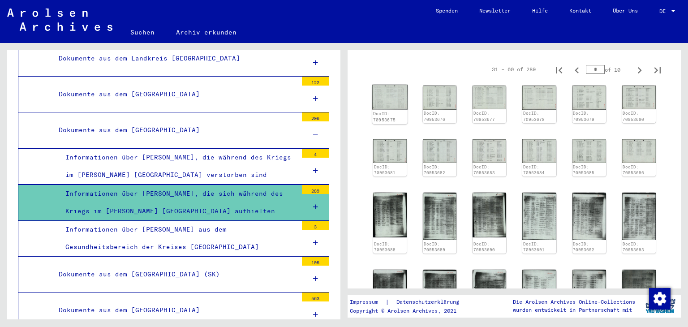
click at [389, 85] on img at bounding box center [389, 97] width 35 height 25
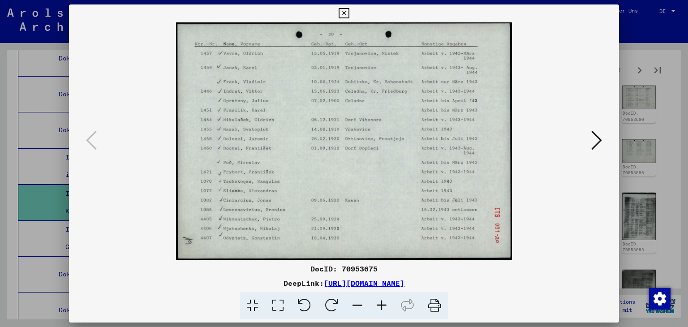
click at [599, 138] on icon at bounding box center [596, 139] width 11 height 21
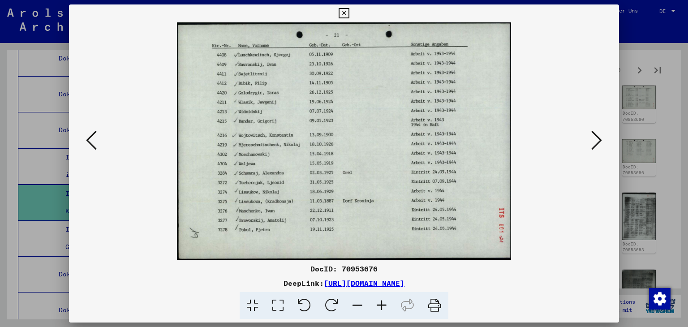
click at [596, 129] on icon at bounding box center [596, 139] width 11 height 21
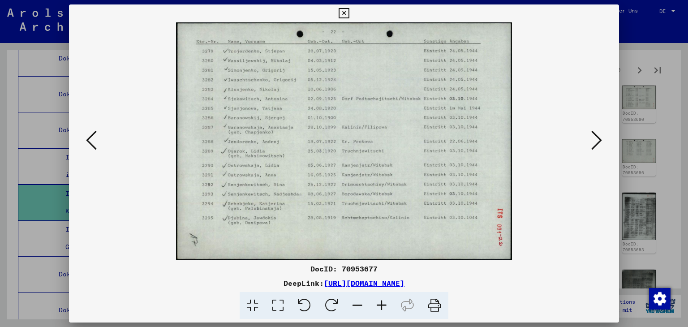
click at [595, 125] on div at bounding box center [344, 140] width 550 height 237
click at [599, 138] on icon at bounding box center [596, 139] width 11 height 21
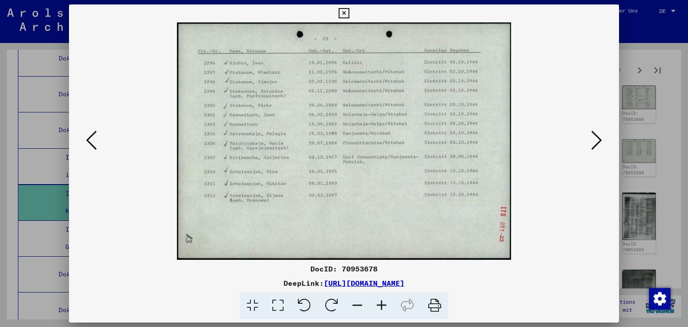
click at [598, 138] on icon at bounding box center [596, 139] width 11 height 21
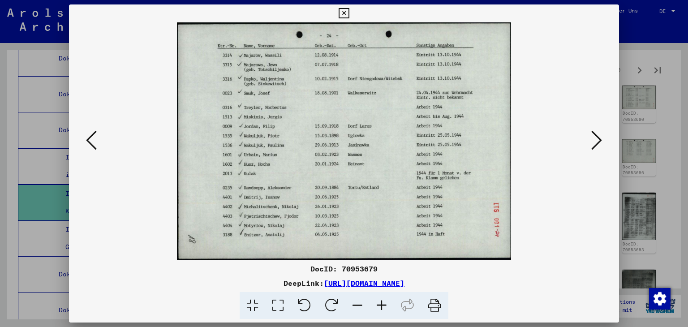
click at [593, 146] on icon at bounding box center [596, 139] width 11 height 21
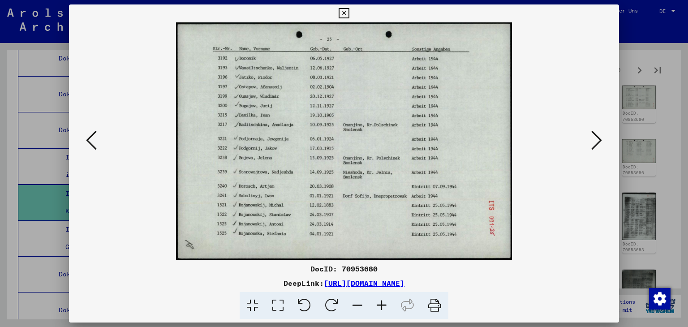
click at [593, 146] on icon at bounding box center [596, 139] width 11 height 21
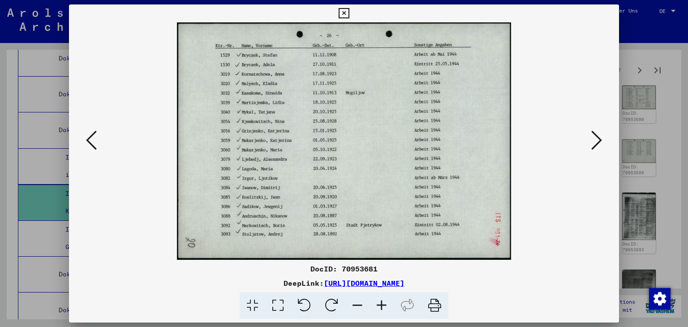
click at [592, 144] on icon at bounding box center [596, 139] width 11 height 21
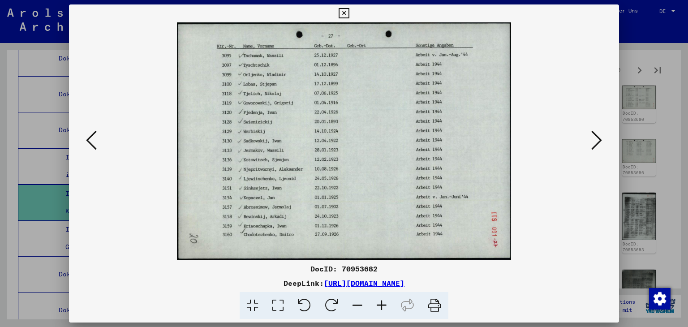
click at [592, 144] on icon at bounding box center [596, 139] width 11 height 21
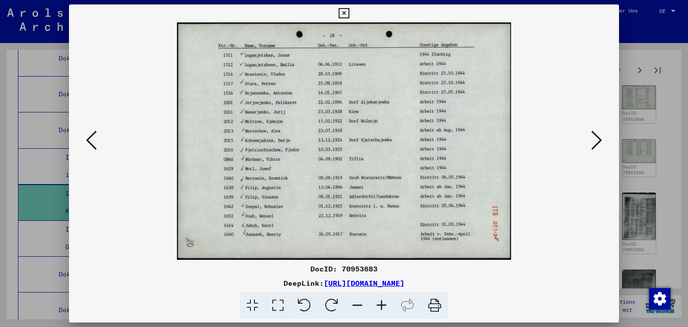
click at [592, 143] on icon at bounding box center [596, 139] width 11 height 21
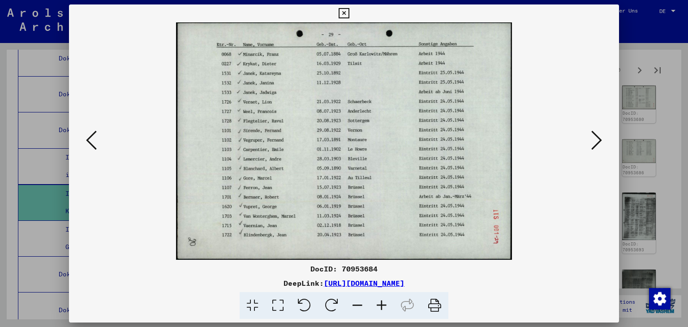
click at [600, 140] on icon at bounding box center [596, 139] width 11 height 21
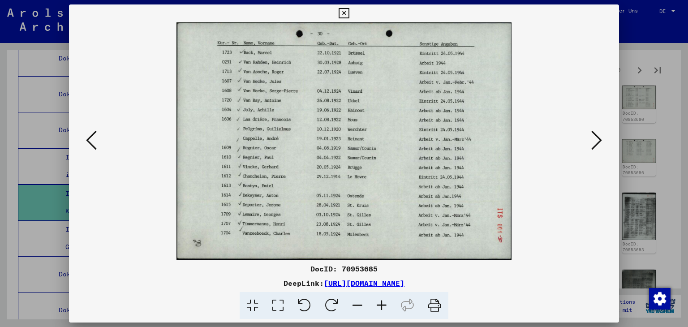
click at [602, 140] on icon at bounding box center [596, 139] width 11 height 21
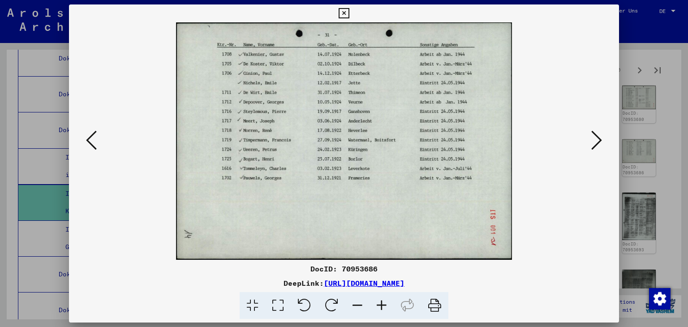
click at [602, 140] on icon at bounding box center [596, 139] width 11 height 21
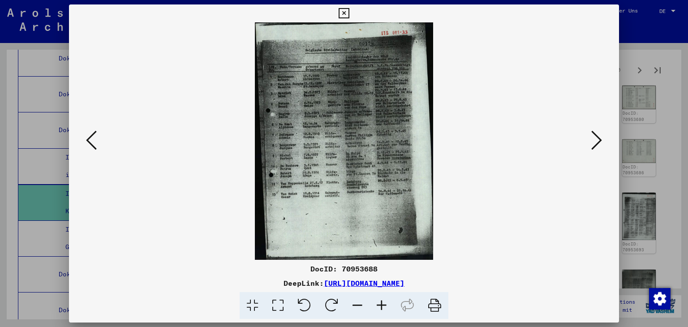
click at [596, 140] on icon at bounding box center [596, 139] width 11 height 21
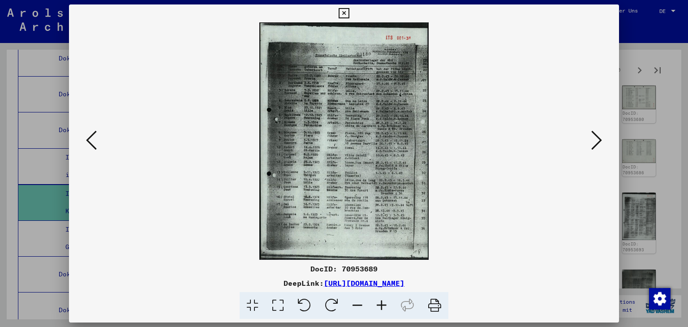
click at [596, 140] on icon at bounding box center [596, 139] width 11 height 21
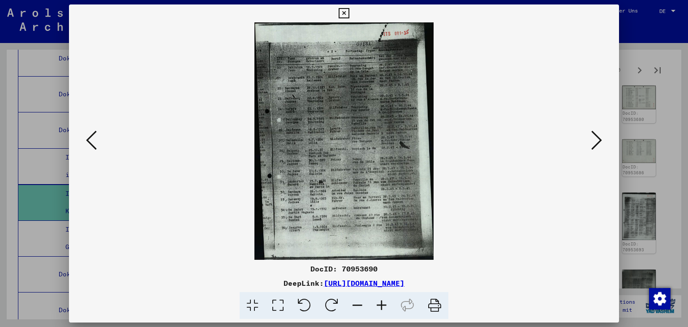
click at [596, 140] on icon at bounding box center [596, 139] width 11 height 21
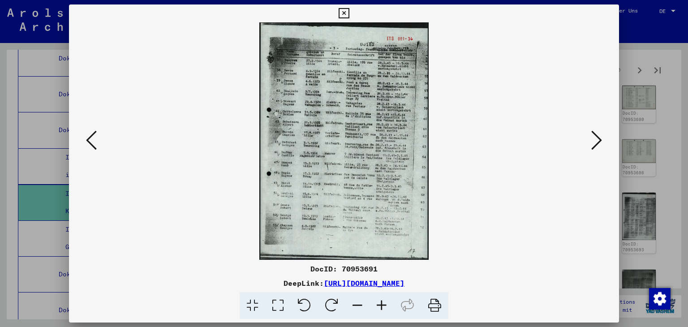
click at [596, 140] on icon at bounding box center [596, 139] width 11 height 21
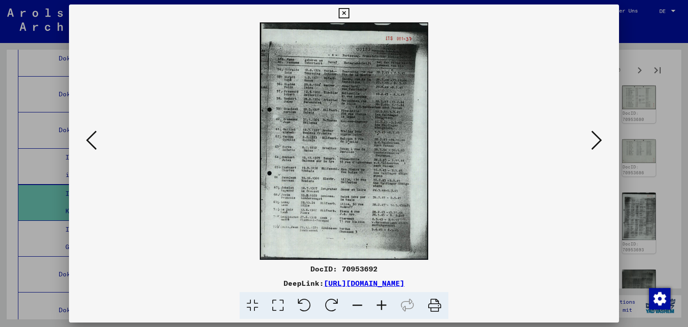
click at [596, 140] on icon at bounding box center [596, 139] width 11 height 21
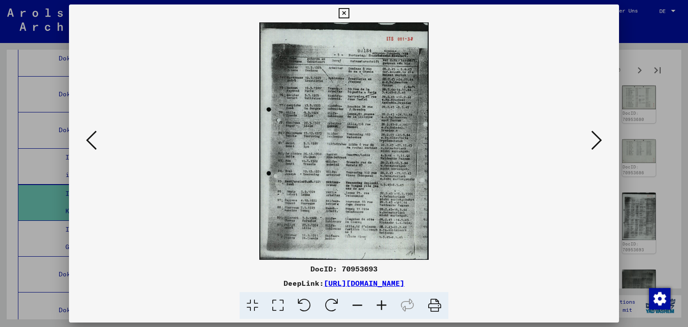
click at [596, 140] on icon at bounding box center [596, 139] width 11 height 21
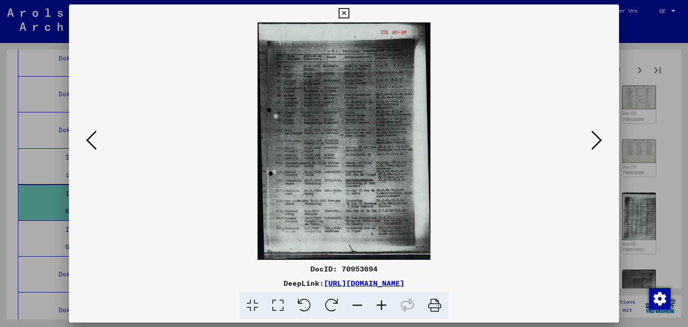
click at [596, 140] on icon at bounding box center [596, 139] width 11 height 21
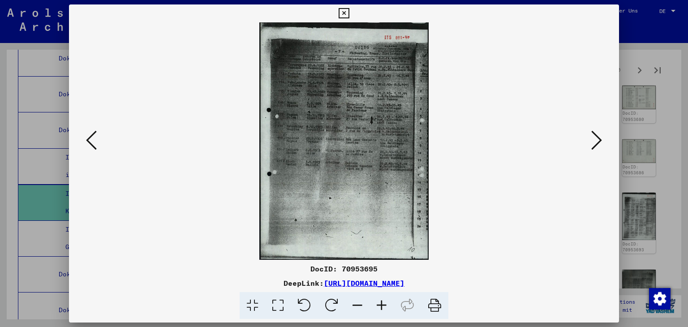
click at [596, 140] on icon at bounding box center [596, 139] width 11 height 21
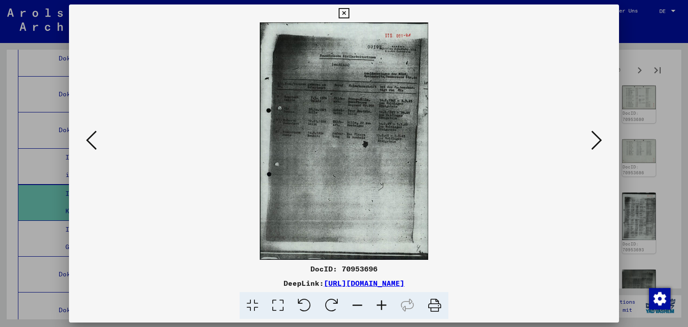
click at [596, 140] on icon at bounding box center [596, 139] width 11 height 21
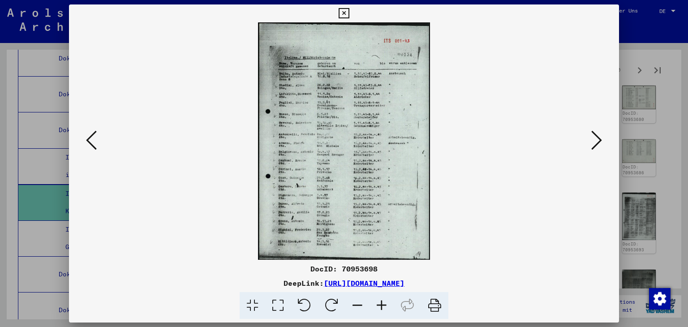
click at [343, 14] on icon at bounding box center [344, 13] width 10 height 11
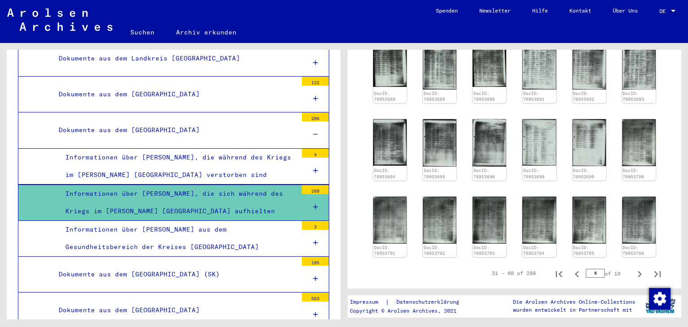
scroll to position [358, 0]
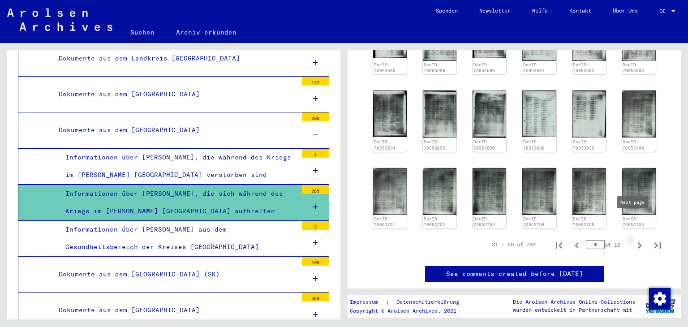
click at [633, 239] on icon "Next page" at bounding box center [639, 245] width 13 height 13
type input "*"
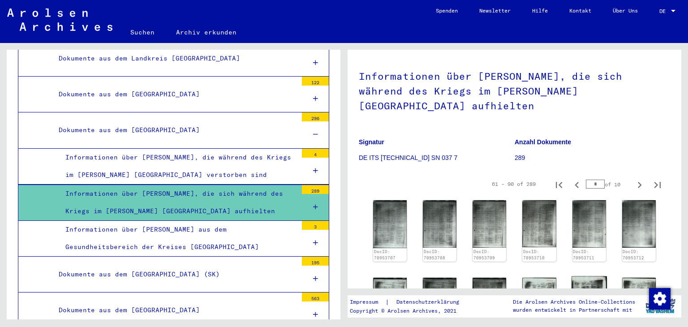
scroll to position [45, 0]
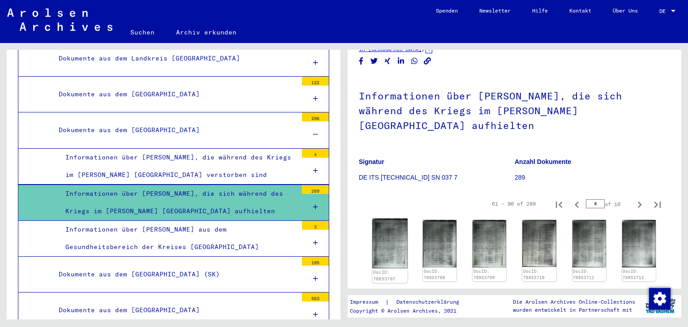
click at [383, 226] on img at bounding box center [389, 244] width 35 height 50
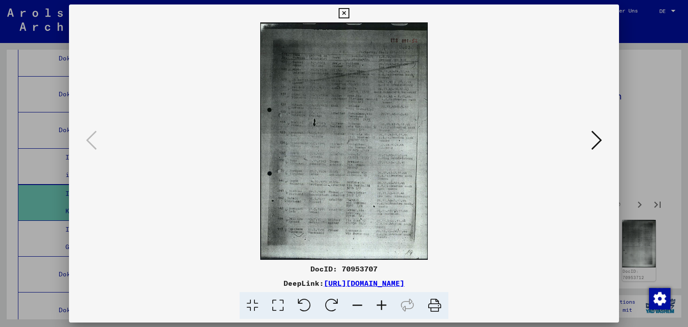
click at [602, 134] on button at bounding box center [596, 141] width 16 height 26
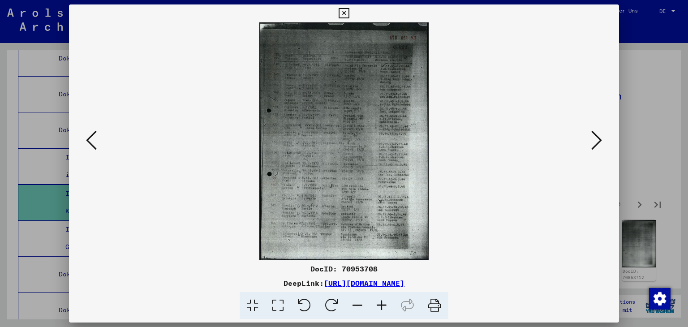
click at [603, 133] on button at bounding box center [596, 141] width 16 height 26
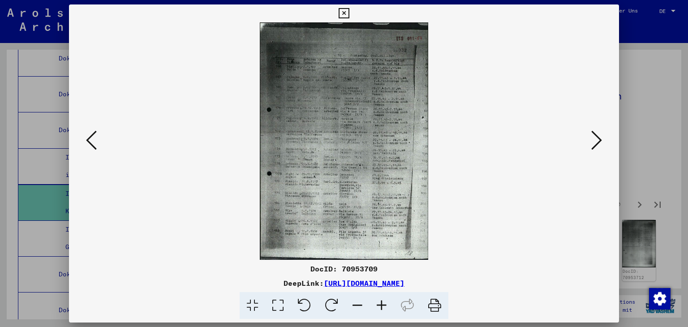
click at [602, 133] on button at bounding box center [596, 141] width 16 height 26
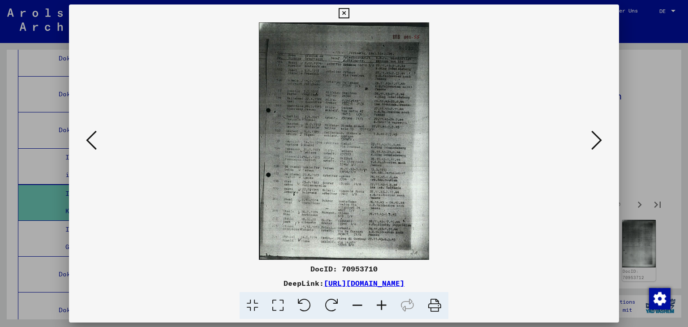
click at [603, 131] on button at bounding box center [596, 141] width 16 height 26
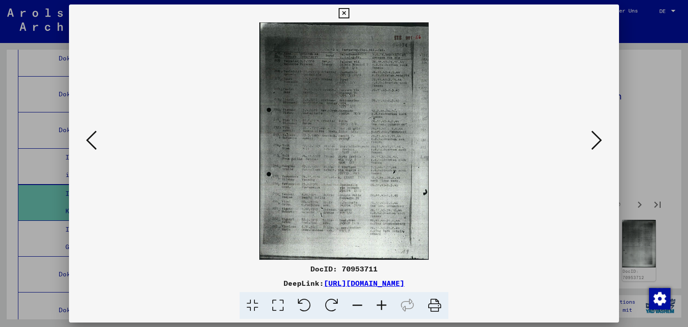
click at [604, 131] on button at bounding box center [596, 141] width 16 height 26
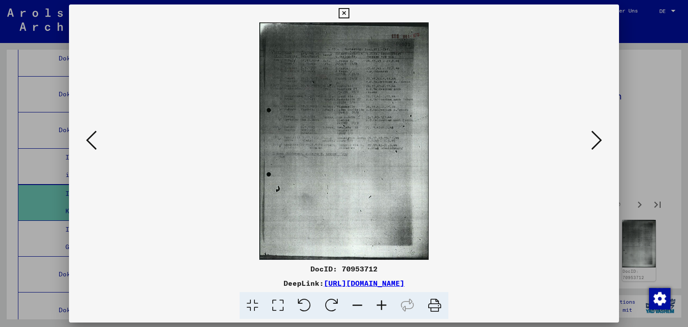
click at [604, 131] on button at bounding box center [596, 141] width 16 height 26
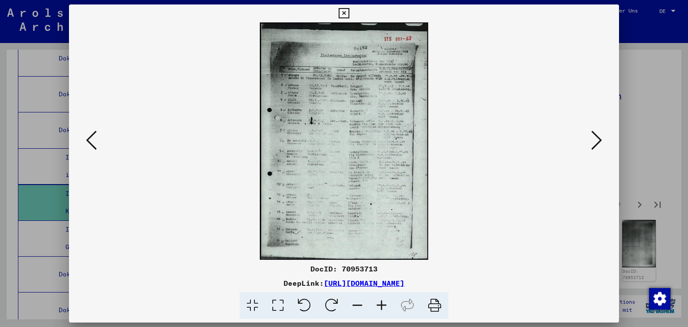
click at [605, 133] on div at bounding box center [344, 140] width 550 height 237
click at [602, 139] on icon at bounding box center [596, 139] width 11 height 21
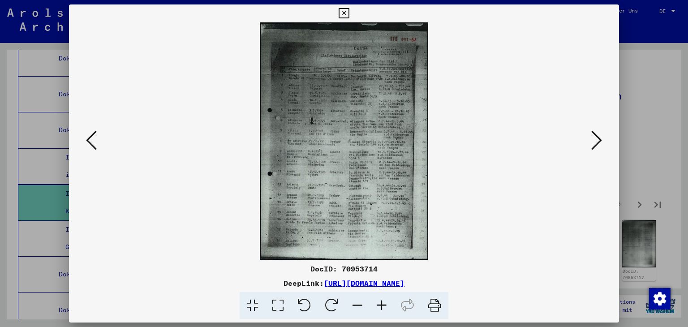
click at [602, 139] on icon at bounding box center [596, 139] width 11 height 21
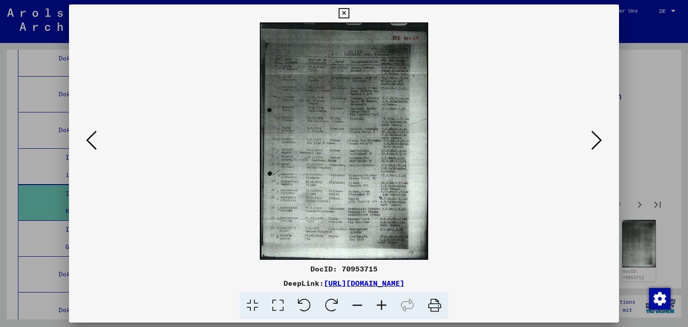
click at [602, 139] on icon at bounding box center [596, 139] width 11 height 21
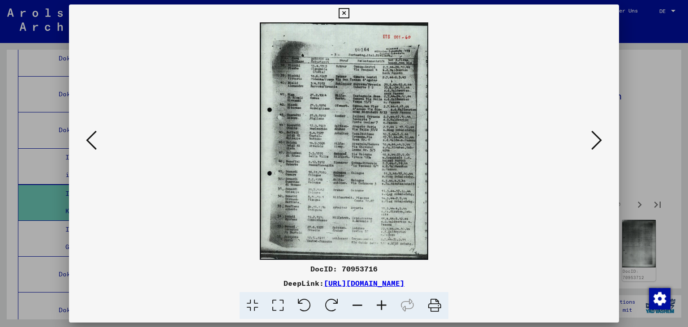
click at [602, 139] on icon at bounding box center [596, 139] width 11 height 21
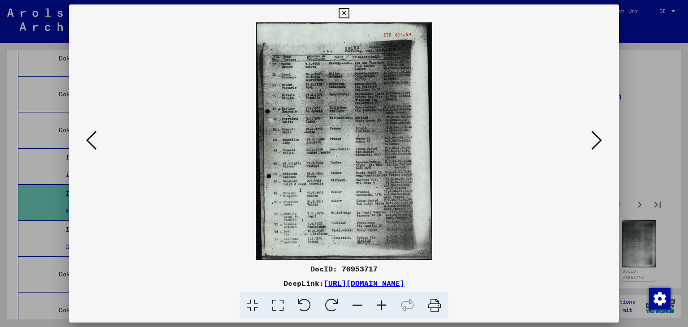
click at [602, 138] on icon at bounding box center [596, 139] width 11 height 21
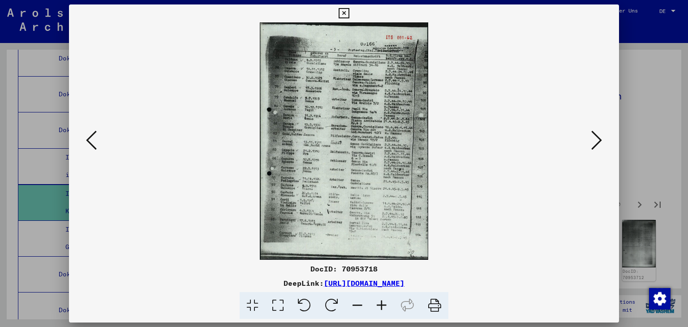
click at [602, 138] on button at bounding box center [596, 141] width 16 height 26
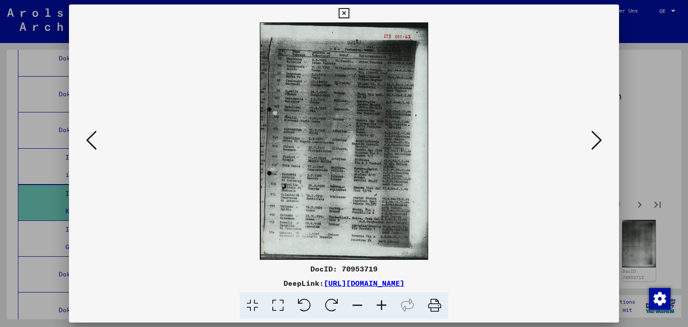
click at [602, 138] on button at bounding box center [596, 141] width 16 height 26
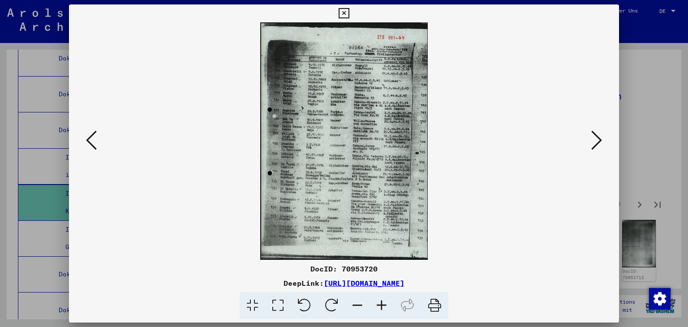
click at [602, 138] on button at bounding box center [596, 141] width 16 height 26
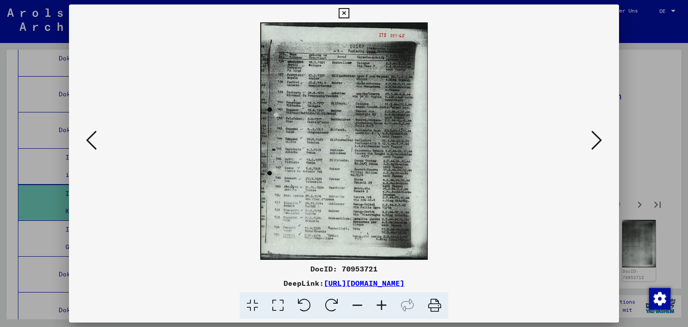
click at [602, 138] on button at bounding box center [596, 141] width 16 height 26
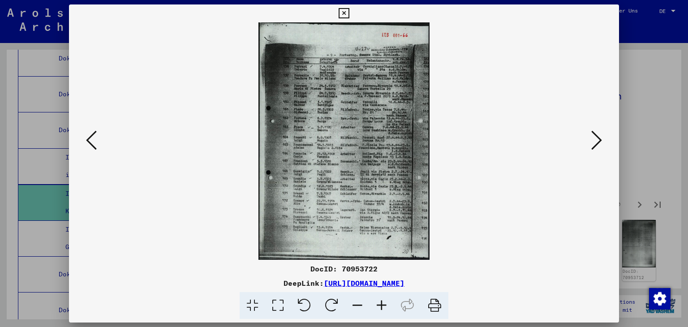
click at [603, 138] on button at bounding box center [596, 141] width 16 height 26
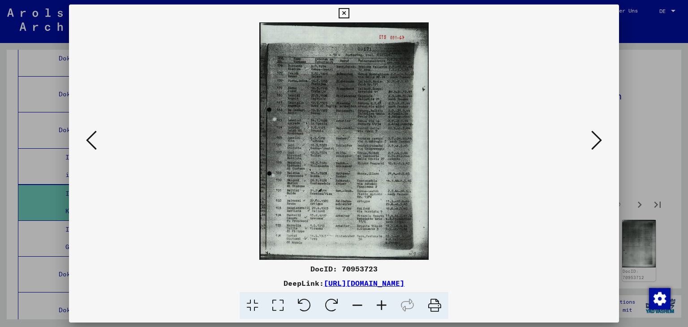
click at [603, 138] on button at bounding box center [596, 141] width 16 height 26
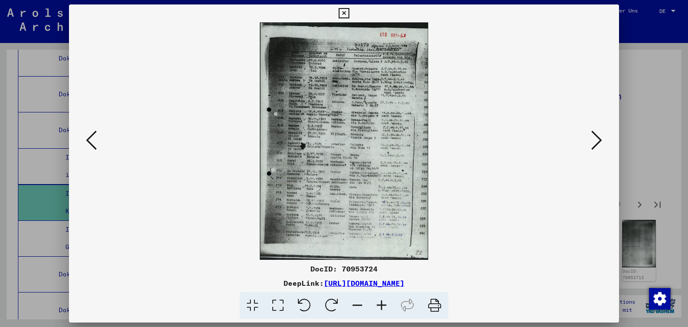
click at [601, 139] on icon at bounding box center [596, 139] width 11 height 21
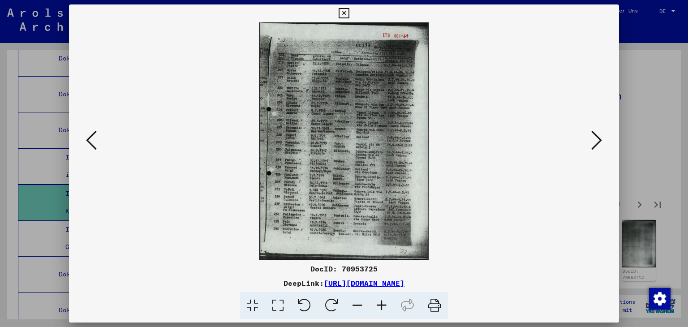
click at [601, 139] on icon at bounding box center [596, 139] width 11 height 21
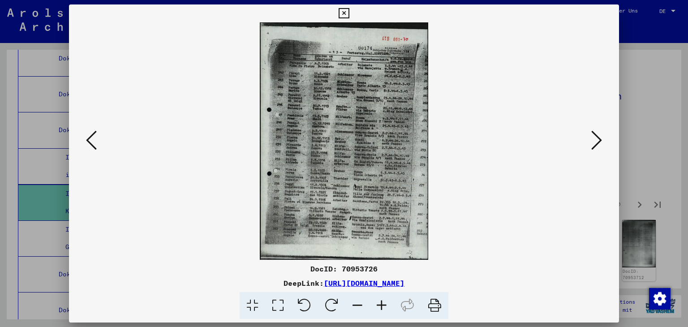
click at [602, 139] on button at bounding box center [596, 141] width 16 height 26
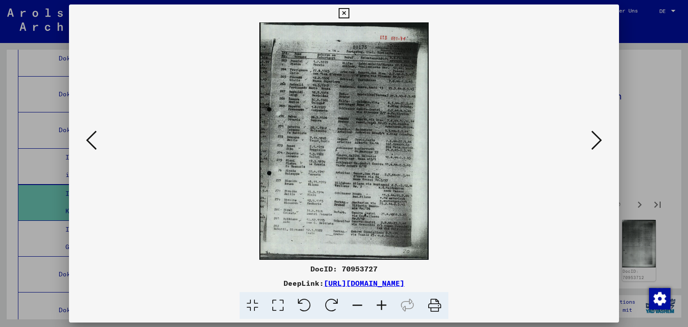
click at [602, 139] on button at bounding box center [596, 141] width 16 height 26
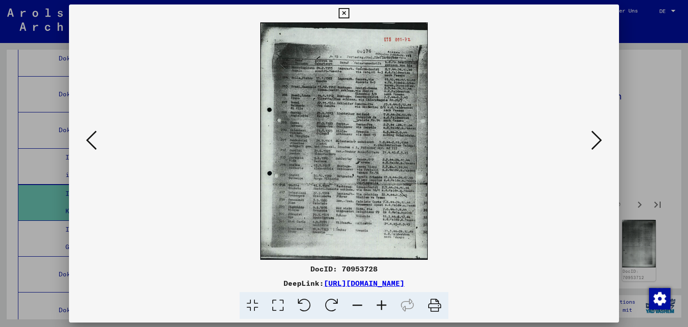
click at [602, 139] on button at bounding box center [596, 141] width 16 height 26
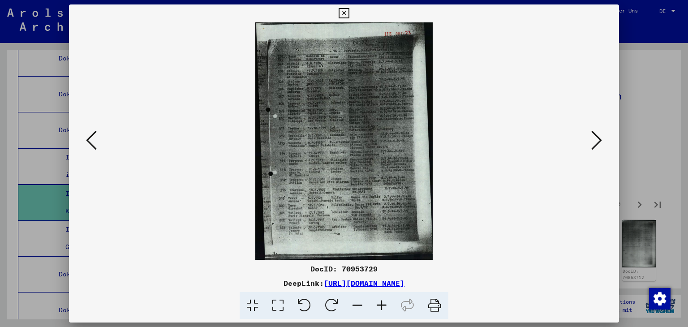
click at [602, 139] on button at bounding box center [596, 141] width 16 height 26
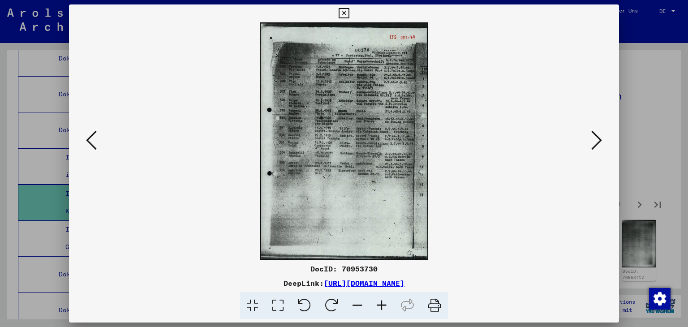
click at [602, 139] on button at bounding box center [596, 141] width 16 height 26
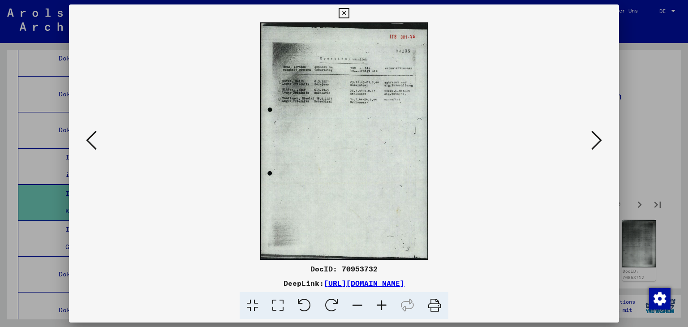
click at [602, 139] on button at bounding box center [596, 141] width 16 height 26
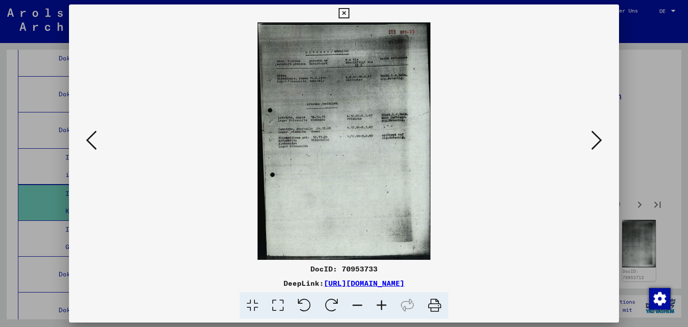
click at [602, 139] on button at bounding box center [596, 141] width 16 height 26
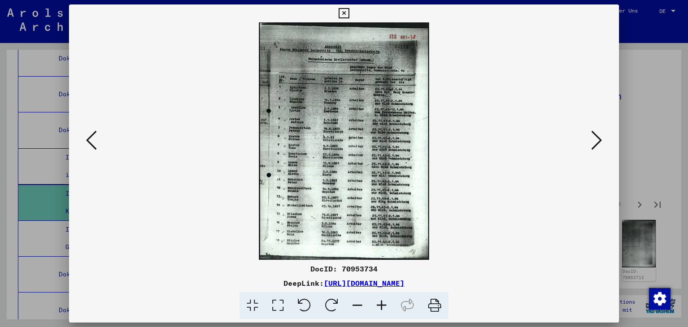
click at [602, 139] on button at bounding box center [596, 141] width 16 height 26
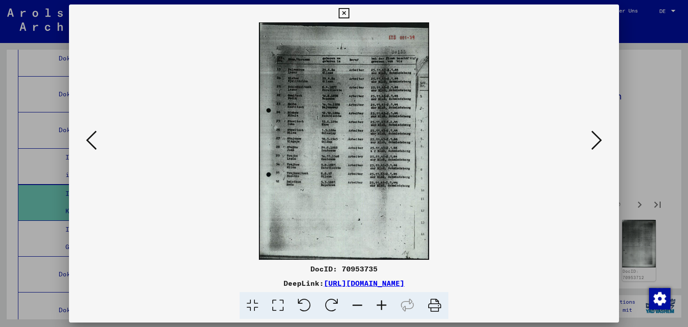
click at [602, 139] on button at bounding box center [596, 141] width 16 height 26
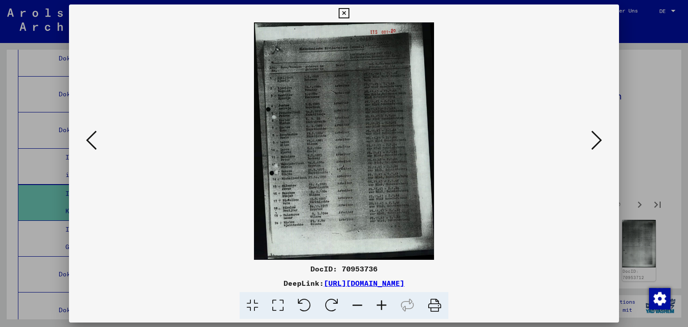
click at [91, 140] on icon at bounding box center [91, 139] width 11 height 21
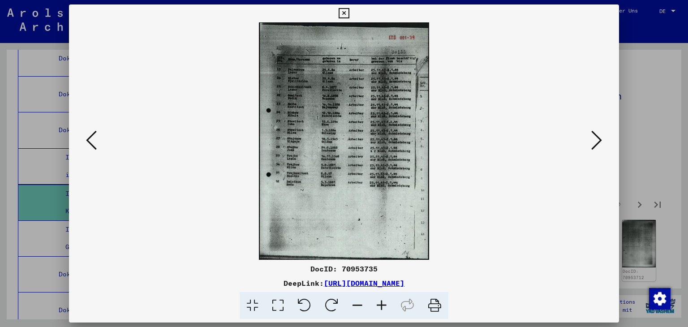
click at [90, 138] on icon at bounding box center [91, 139] width 11 height 21
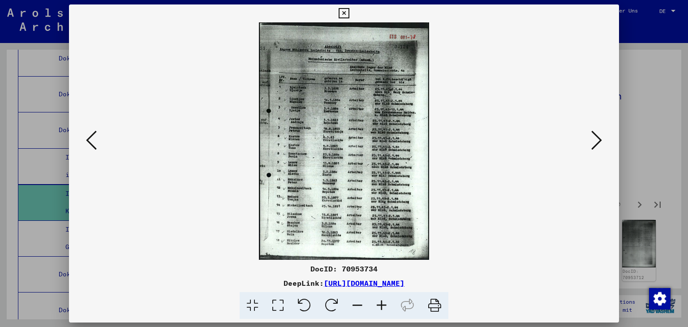
click at [598, 137] on icon at bounding box center [596, 139] width 11 height 21
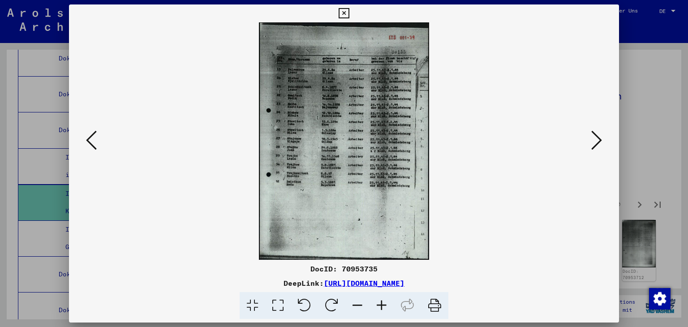
click at [598, 137] on icon at bounding box center [596, 139] width 11 height 21
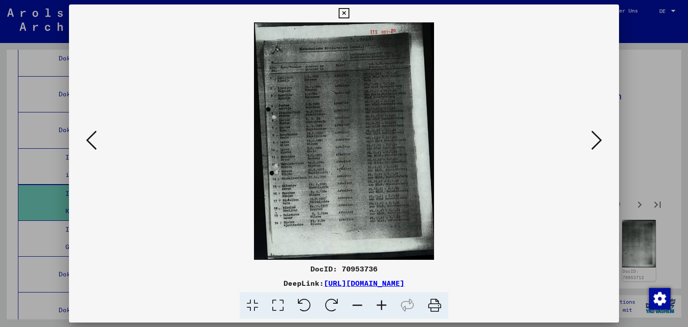
click at [599, 137] on icon at bounding box center [596, 139] width 11 height 21
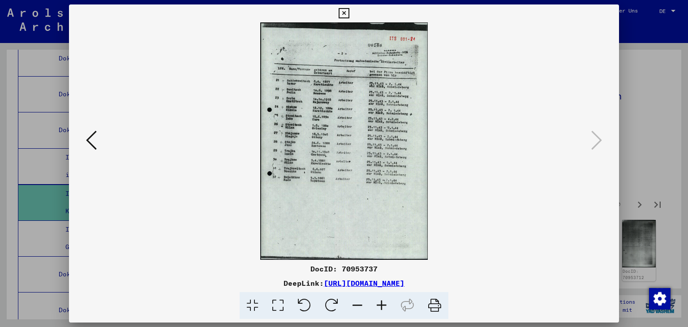
click at [343, 12] on icon at bounding box center [344, 13] width 10 height 11
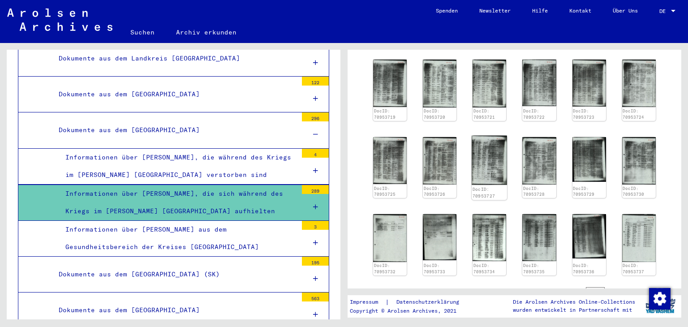
scroll to position [358, 0]
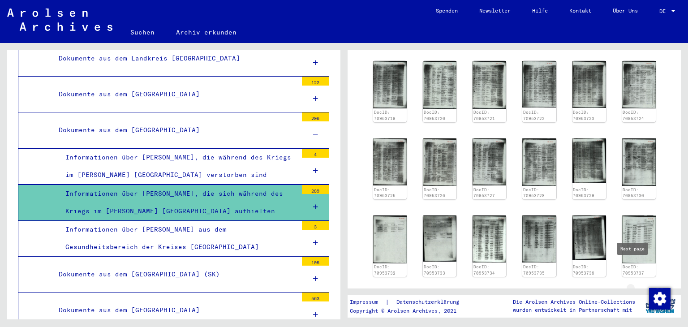
click at [633, 287] on icon "Next page" at bounding box center [639, 293] width 13 height 13
type input "*"
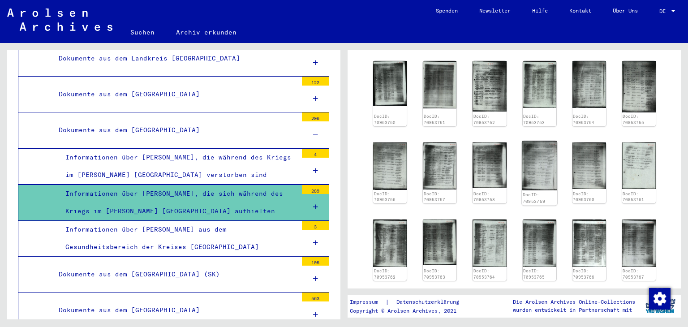
click at [532, 155] on img at bounding box center [539, 166] width 35 height 50
